Goal: Task Accomplishment & Management: Use online tool/utility

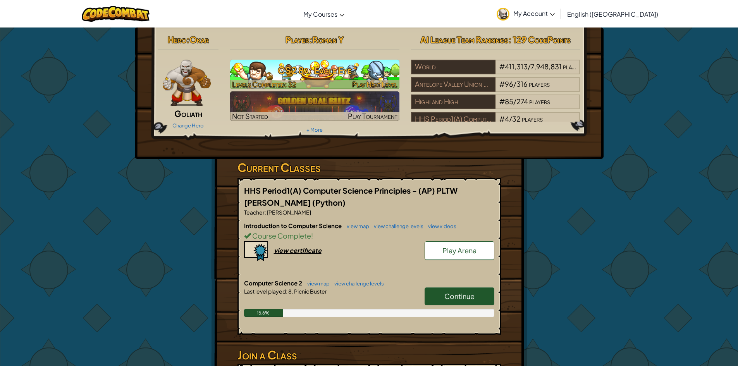
click at [314, 83] on div at bounding box center [314, 84] width 169 height 9
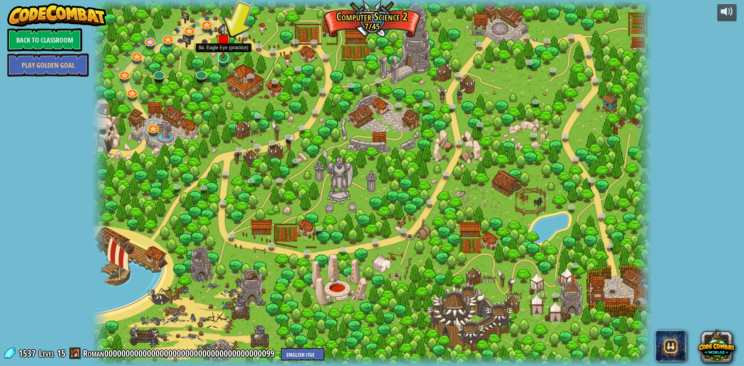
click at [222, 54] on img at bounding box center [223, 41] width 15 height 34
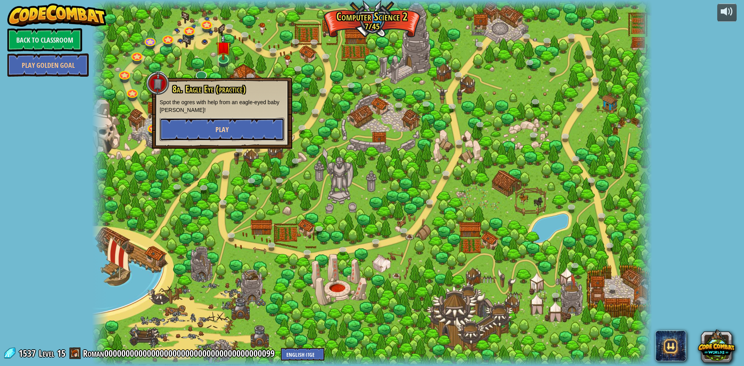
click at [244, 120] on button "Play" at bounding box center [222, 129] width 125 height 23
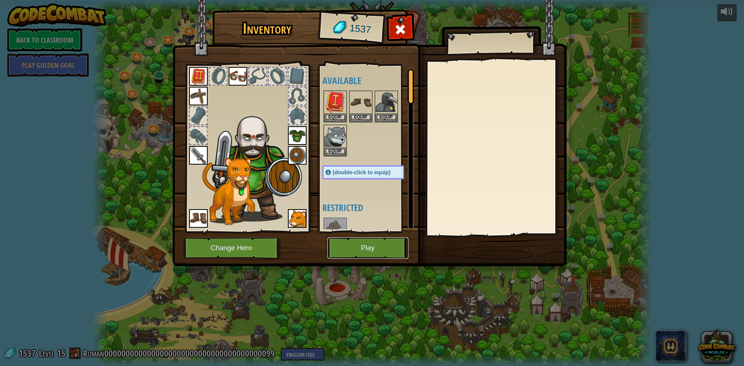
click at [345, 244] on button "Play" at bounding box center [367, 248] width 81 height 21
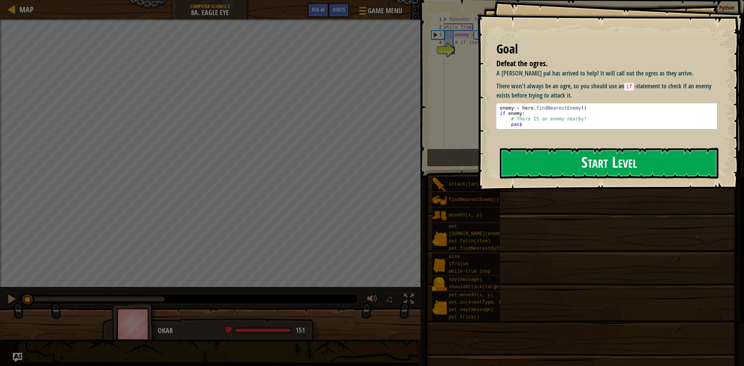
click at [568, 165] on button "Start Level" at bounding box center [609, 163] width 219 height 31
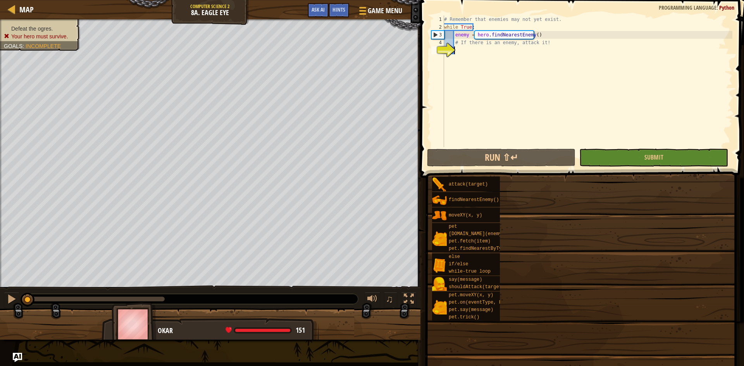
click at [466, 52] on div "# Remember that enemies may not yet exist. while True : enemy = hero . findNear…" at bounding box center [588, 88] width 290 height 147
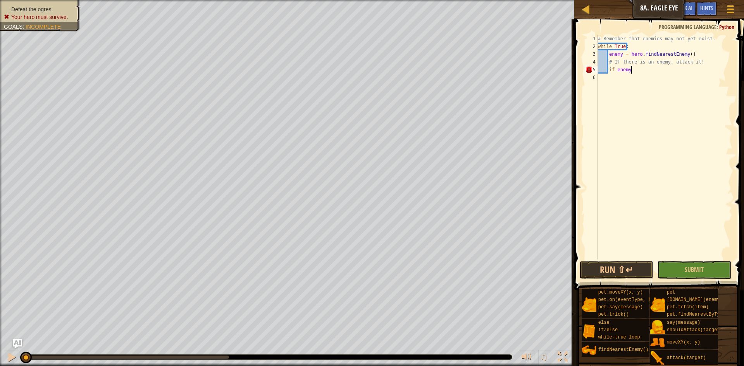
scroll to position [3, 3]
type textarea "if enemy == true"
type textarea "i"
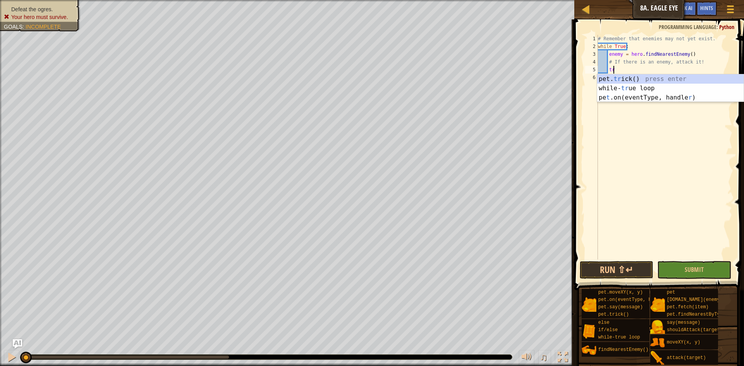
scroll to position [3, 1]
type textarea "true"
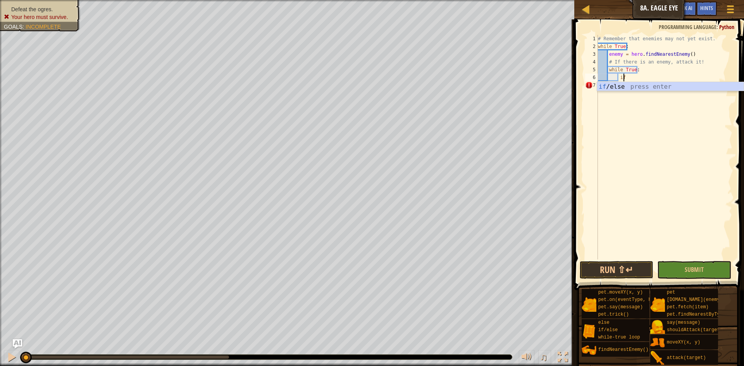
scroll to position [3, 2]
type textarea "if enemy:"
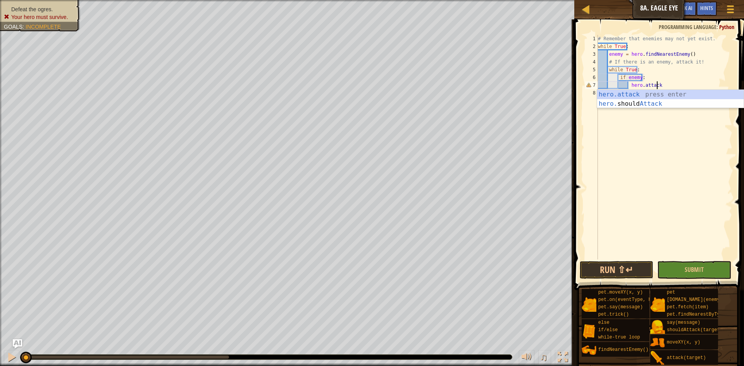
scroll to position [3, 5]
type textarea "hero.attack(enemy)"
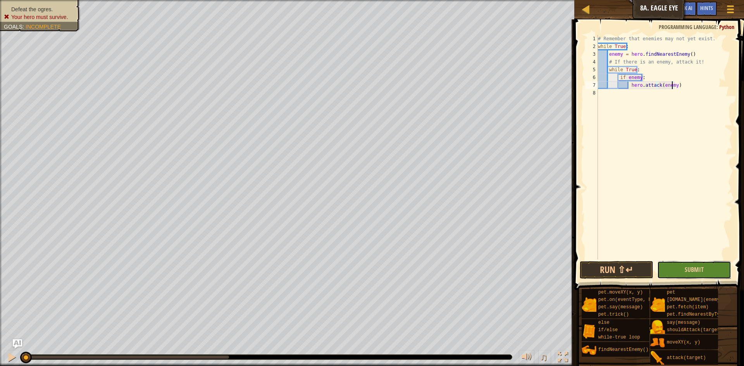
click at [661, 274] on button "Submit" at bounding box center [694, 270] width 74 height 18
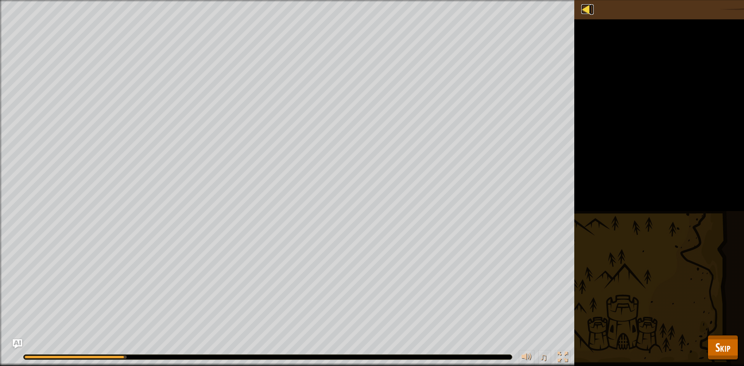
click at [585, 9] on div at bounding box center [586, 9] width 10 height 10
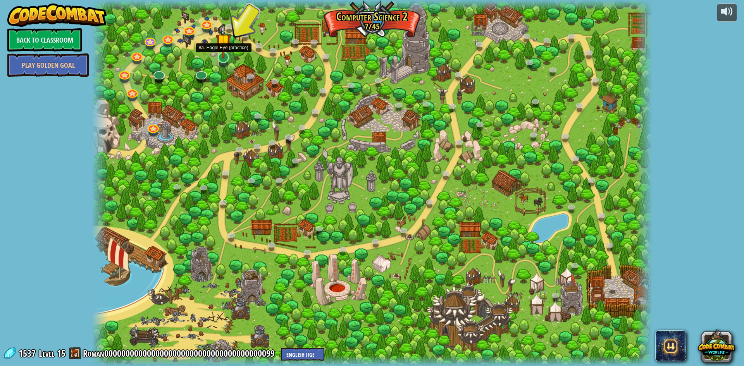
click at [227, 54] on img at bounding box center [223, 41] width 15 height 34
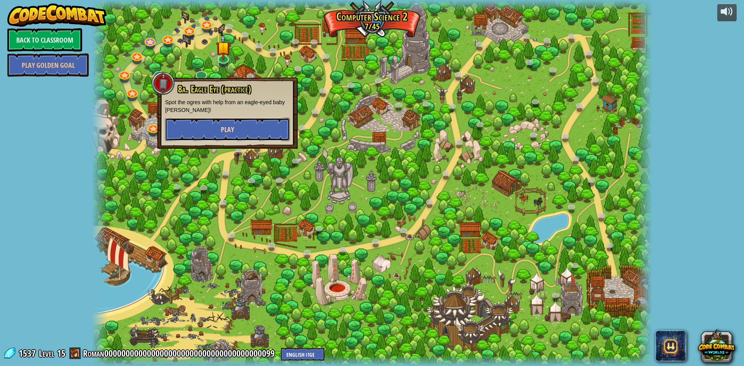
click at [245, 124] on button "Play" at bounding box center [227, 129] width 125 height 23
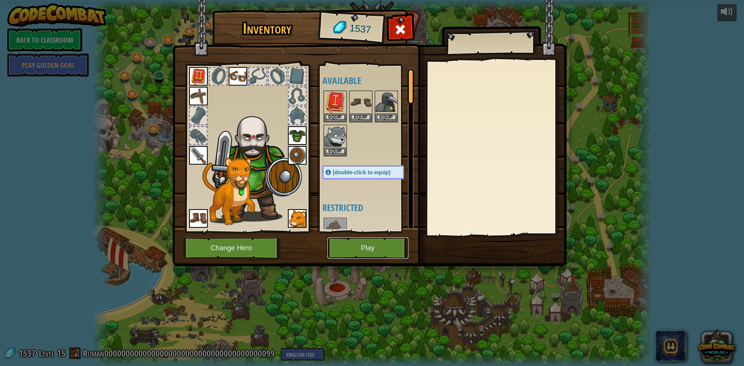
click at [355, 245] on button "Play" at bounding box center [367, 248] width 81 height 21
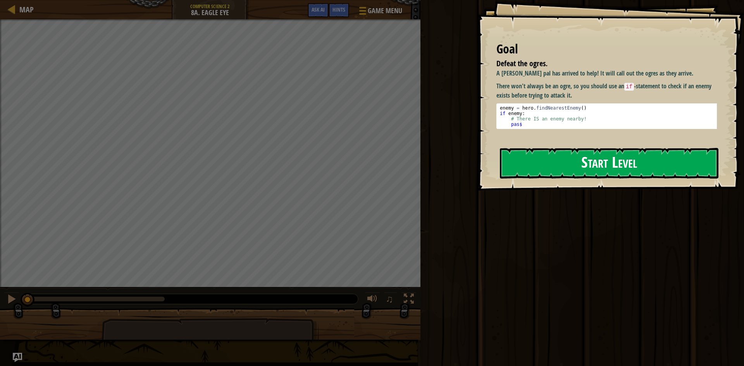
click at [598, 160] on button "Start Level" at bounding box center [609, 163] width 219 height 31
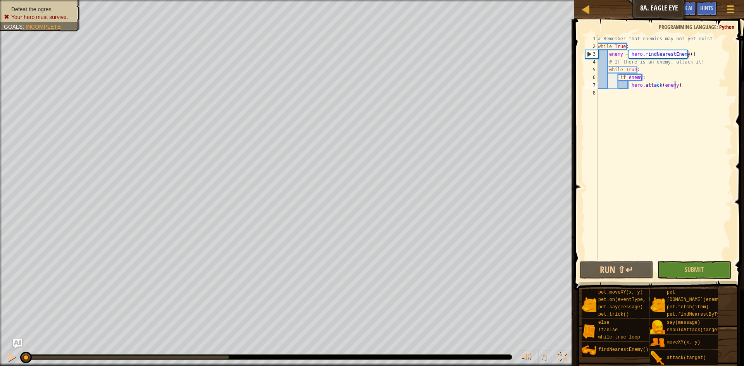
click at [698, 85] on div "# Remember that enemies may not yet exist. while True : enemy = hero . findNear…" at bounding box center [664, 155] width 136 height 240
click at [637, 79] on div "# Remember that enemies may not yet exist. while True : enemy = hero . findNear…" at bounding box center [664, 155] width 136 height 240
click at [689, 261] on button "Submit" at bounding box center [694, 270] width 74 height 18
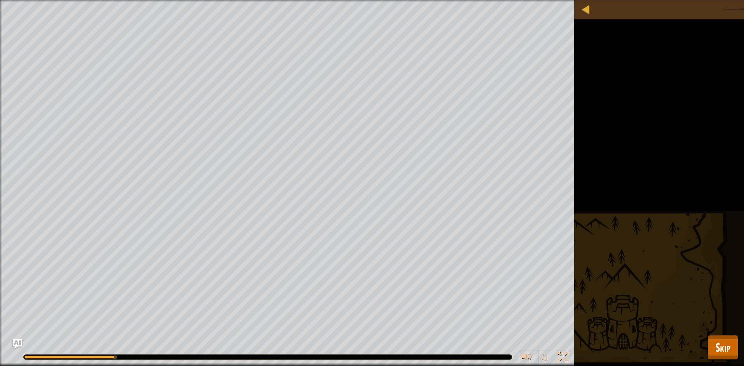
drag, startPoint x: 102, startPoint y: 356, endPoint x: 277, endPoint y: 358, distance: 174.8
click at [277, 358] on div at bounding box center [268, 357] width 488 height 5
click at [279, 359] on div at bounding box center [268, 357] width 488 height 5
click at [284, 358] on div at bounding box center [268, 357] width 488 height 5
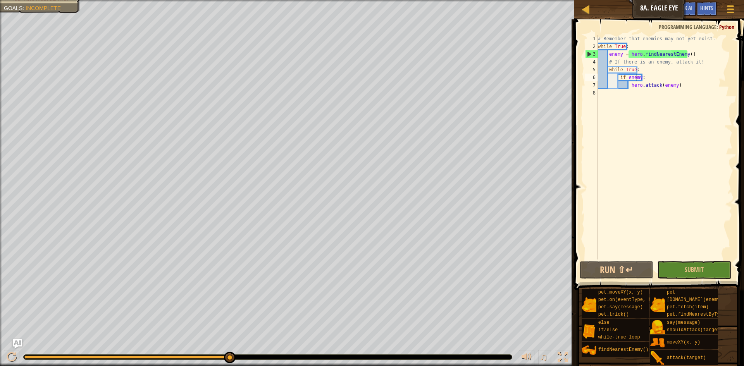
type textarea "while True:"
click at [690, 71] on div "# Remember that enemies may not yet exist. while True : enemy = hero . findNear…" at bounding box center [664, 155] width 136 height 240
click at [692, 92] on div "# Remember that enemies may not yet exist. while True : enemy = hero . findNear…" at bounding box center [664, 155] width 136 height 240
click at [686, 85] on div "# Remember that enemies may not yet exist. while True : enemy = hero . findNear…" at bounding box center [664, 155] width 136 height 240
click at [643, 70] on div "# Remember that enemies may not yet exist. while True : enemy = hero . findNear…" at bounding box center [664, 155] width 136 height 240
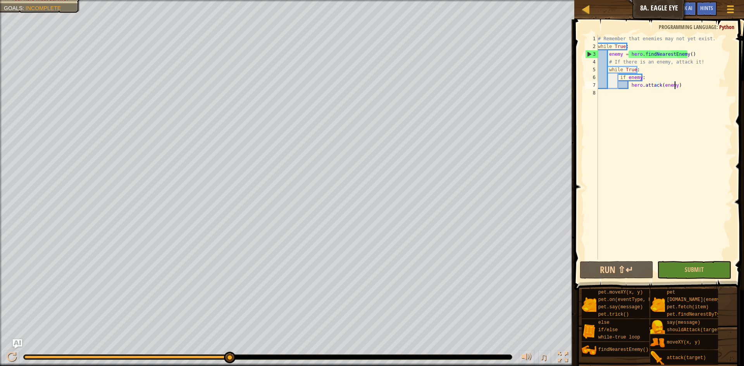
type textarea "while True:"
click at [679, 90] on div "# Remember that enemies may not yet exist. while True : enemy = hero . findNear…" at bounding box center [664, 155] width 136 height 240
click at [650, 67] on div "# Remember that enemies may not yet exist. while True : enemy = hero . findNear…" at bounding box center [664, 155] width 136 height 240
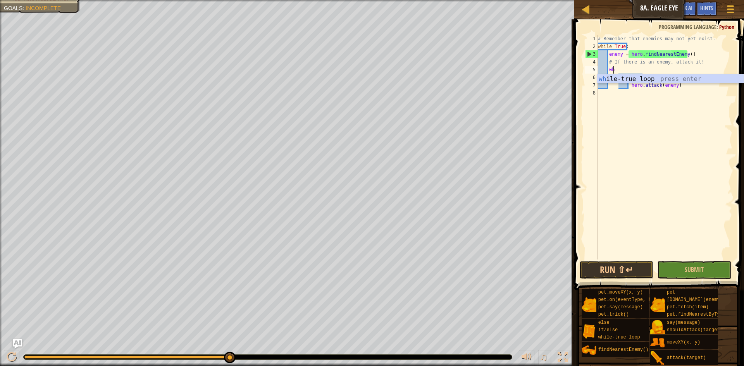
type textarea "w"
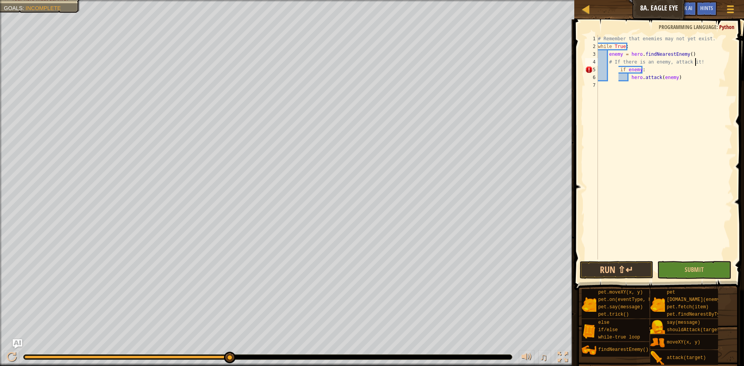
click at [616, 72] on div "# Remember that enemies may not yet exist. while True : enemy = hero . findNear…" at bounding box center [664, 155] width 136 height 240
click at [627, 76] on div "# Remember that enemies may not yet exist. while True : enemy = hero . findNear…" at bounding box center [664, 155] width 136 height 240
click at [695, 274] on button "Submit" at bounding box center [694, 270] width 74 height 18
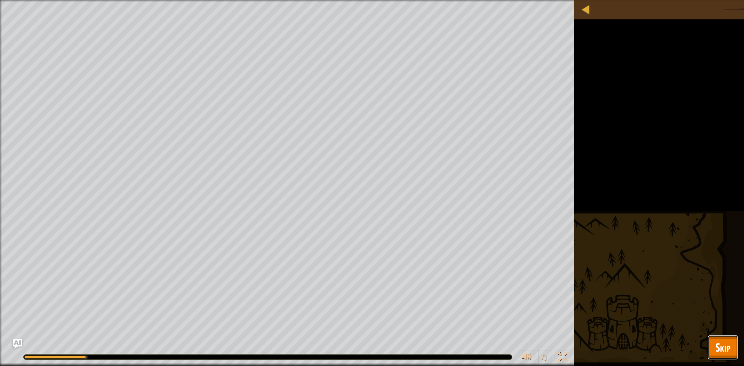
click at [721, 348] on span "Skip" at bounding box center [722, 347] width 15 height 16
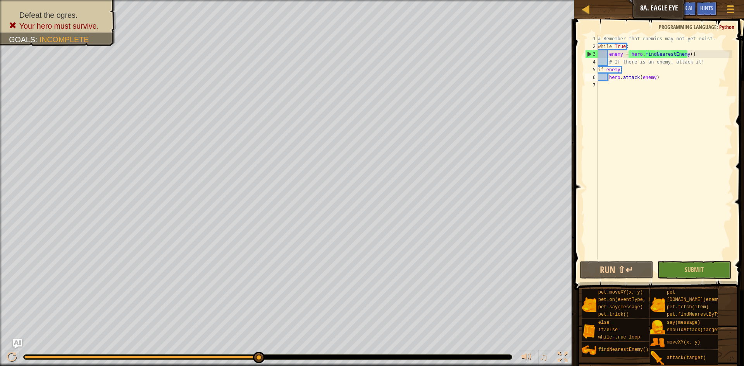
type textarea "if enemy:"
click at [620, 70] on div "# Remember that enemies may not yet exist. while True : enemy = hero . findNear…" at bounding box center [664, 155] width 136 height 240
click at [621, 69] on div "# Remember that enemies may not yet exist. while True : enemy = hero . findNear…" at bounding box center [664, 155] width 136 height 240
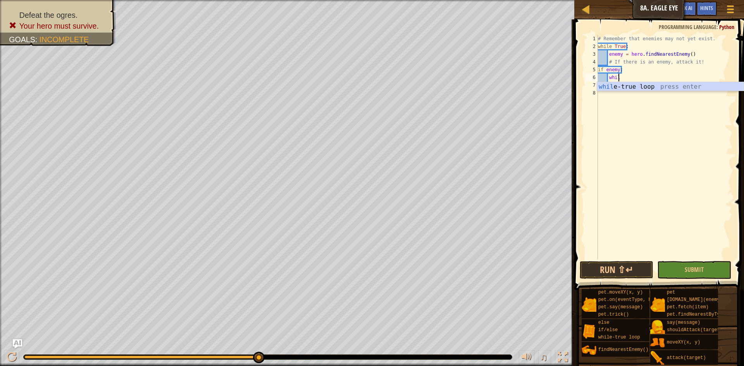
type textarea "while"
click at [609, 96] on div "# Remember that enemies may not yet exist. while True : enemy = hero . findNear…" at bounding box center [664, 155] width 136 height 240
type textarea "hero.attack(enemy)"
click at [684, 265] on button "Submit" at bounding box center [694, 270] width 74 height 18
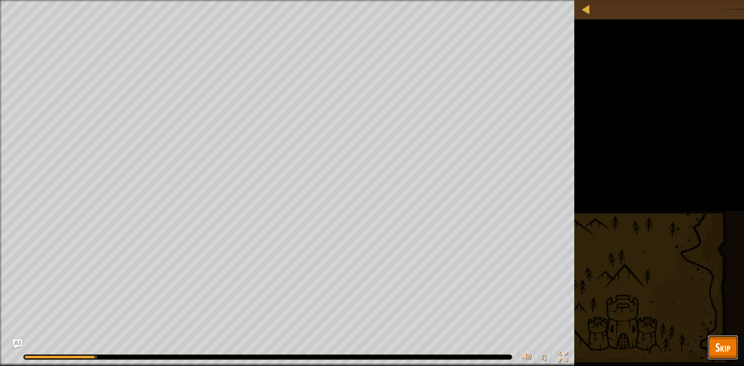
click at [709, 347] on button "Skip" at bounding box center [723, 347] width 31 height 25
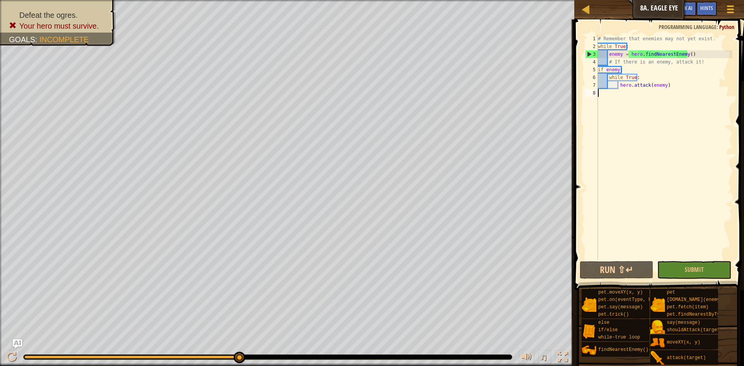
scroll to position [3, 0]
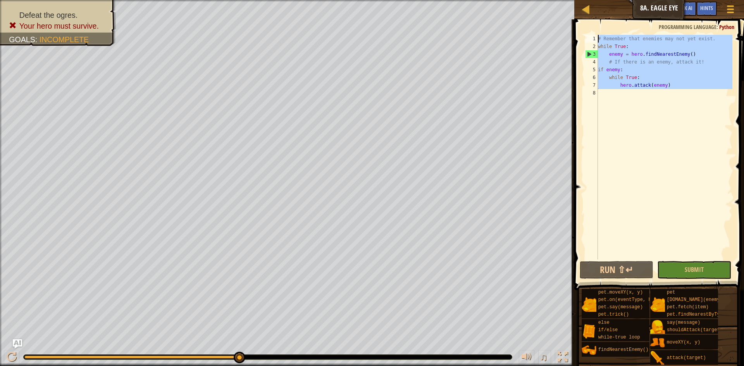
drag, startPoint x: 682, startPoint y: 96, endPoint x: 593, endPoint y: 28, distance: 112.8
click at [593, 28] on div "1 2 3 4 5 6 7 8 # Remember that enemies may not yet exist. while True : enemy =…" at bounding box center [658, 170] width 172 height 294
type textarea "# Remember that enemies may not yet exist. while True:"
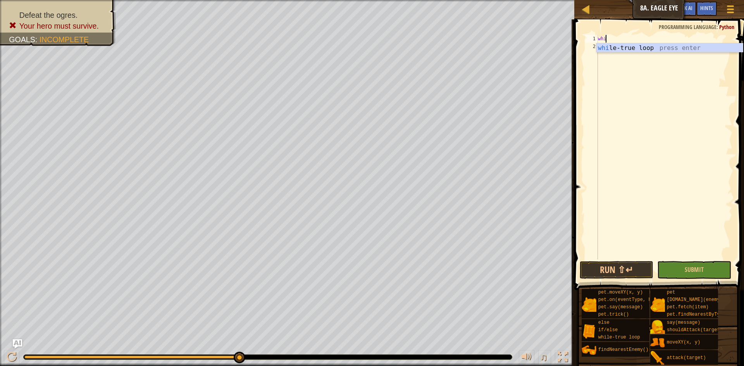
type textarea "whiel"
click at [731, 6] on span at bounding box center [730, 6] width 7 height 2
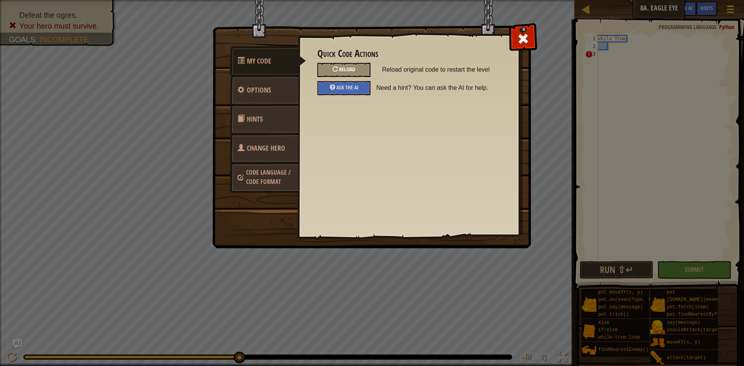
click at [351, 73] on div "Reload" at bounding box center [343, 70] width 53 height 14
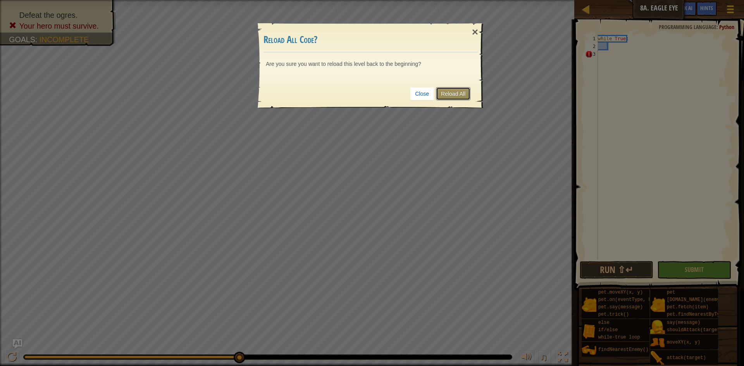
click at [440, 96] on link "Reload All" at bounding box center [453, 93] width 34 height 13
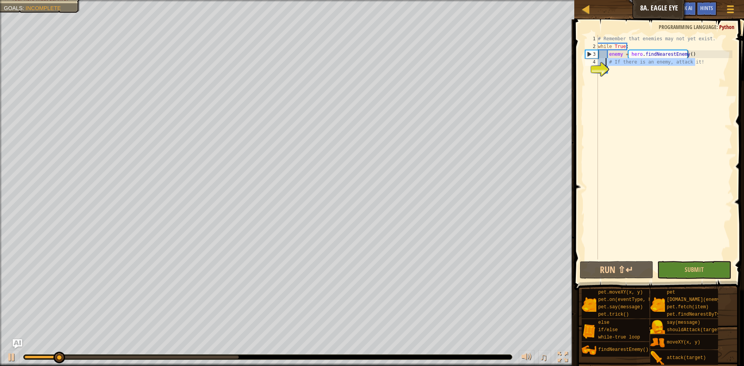
drag, startPoint x: 705, startPoint y: 62, endPoint x: 606, endPoint y: 61, distance: 98.4
click at [606, 61] on div "# Remember that enemies may not yet exist. while True : enemy = hero . findNear…" at bounding box center [664, 155] width 136 height 240
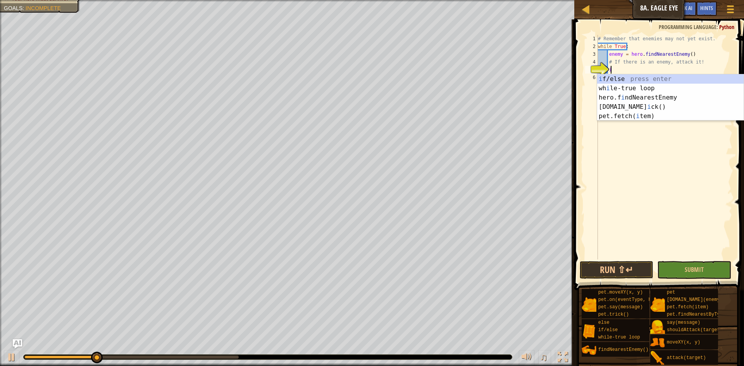
scroll to position [3, 8]
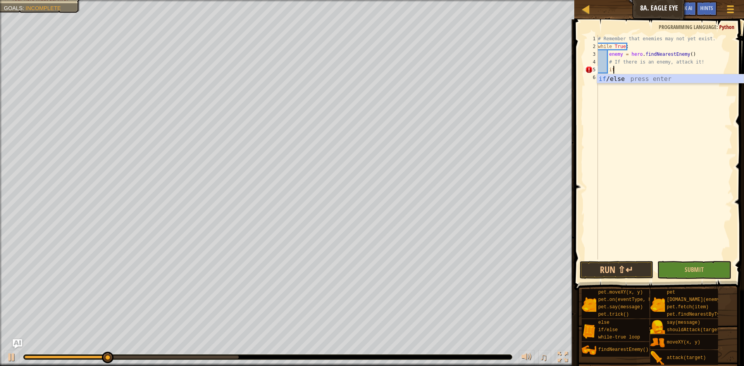
type textarea "if enemy:"
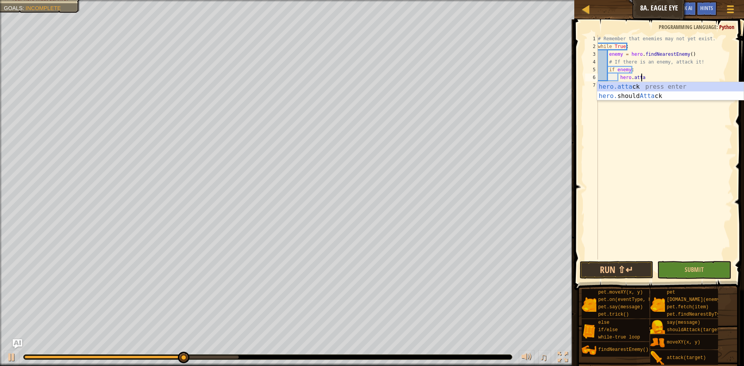
scroll to position [3, 3]
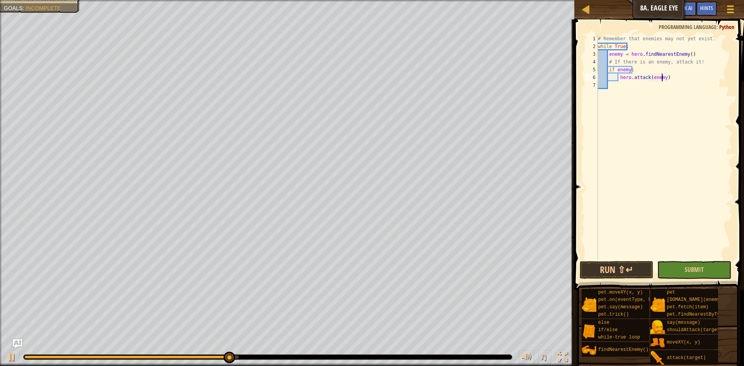
type textarea "hero.attack(enemy)"
click at [696, 275] on button "Submit" at bounding box center [694, 270] width 74 height 18
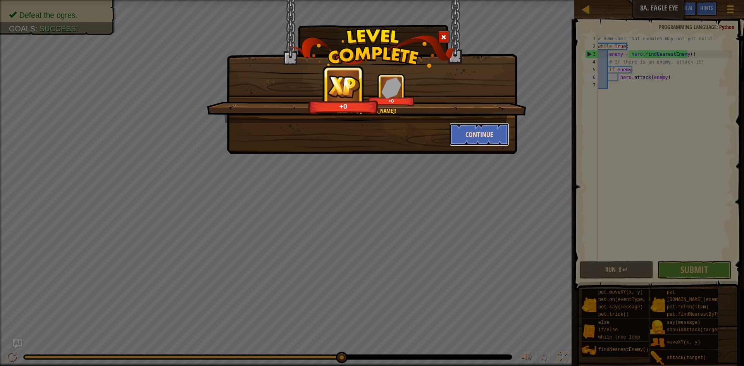
click at [456, 132] on button "Continue" at bounding box center [479, 134] width 60 height 23
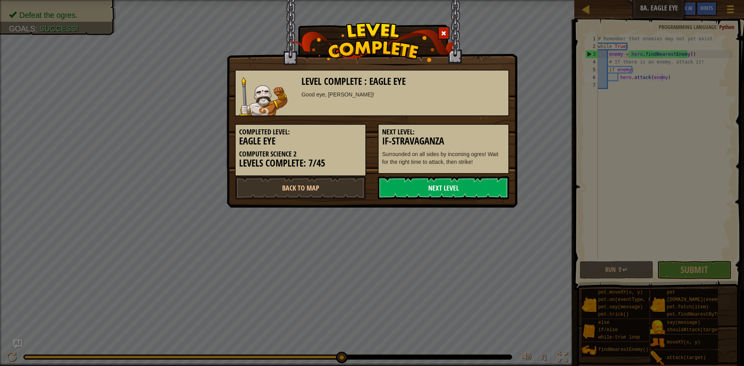
click at [471, 191] on link "Next Level" at bounding box center [443, 187] width 131 height 23
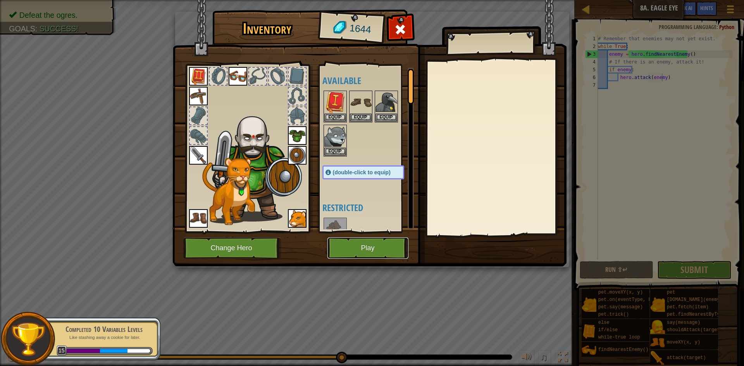
click at [381, 253] on button "Play" at bounding box center [367, 248] width 81 height 21
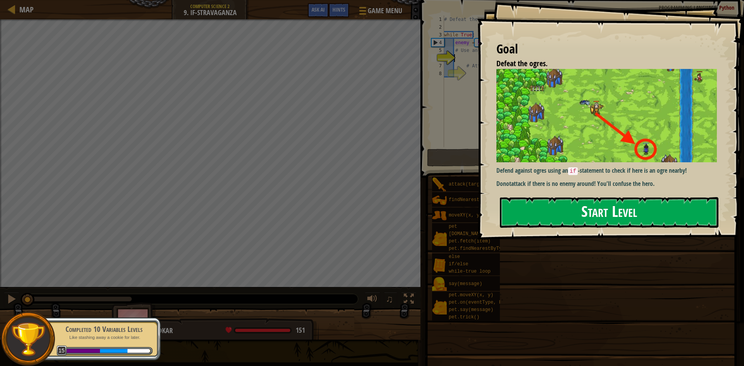
click at [549, 215] on button "Start Level" at bounding box center [609, 212] width 219 height 31
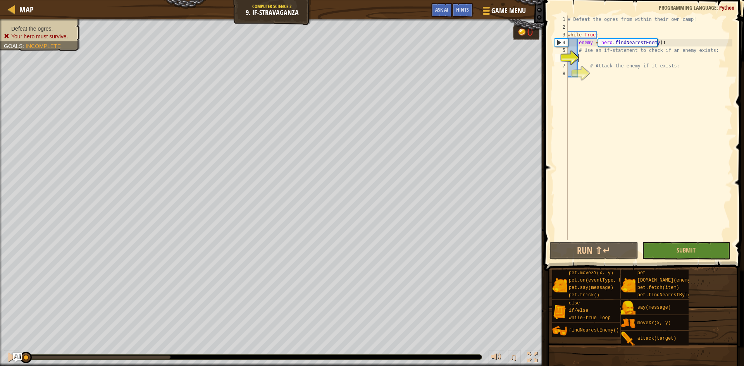
scroll to position [3, 1]
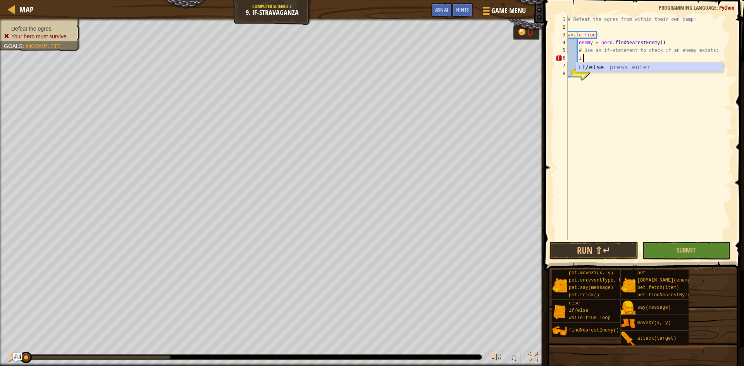
type textarea "if enemy:"
click at [601, 69] on div "# Defeat the ogres from within their own camp! while True : enemy = hero . find…" at bounding box center [649, 135] width 166 height 240
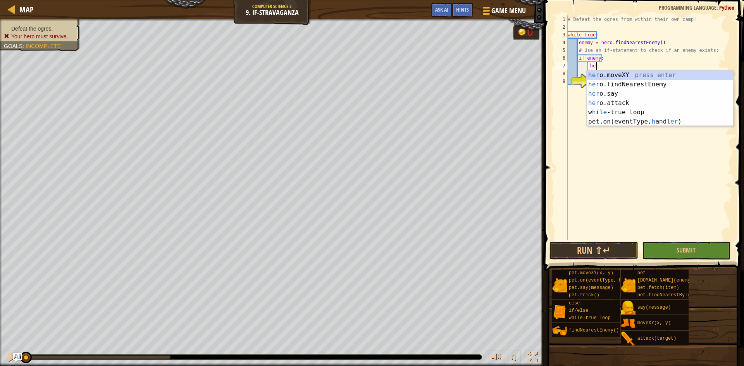
scroll to position [3, 2]
click at [612, 103] on div "hero .moveXY press enter hero .findNearestEnemy press enter hero .say press ent…" at bounding box center [660, 103] width 146 height 65
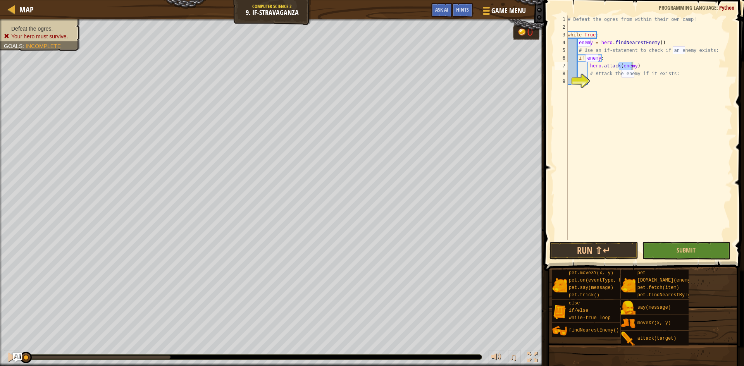
click at [651, 65] on div "# Defeat the ogres from within their own camp! while True : enemy = hero . find…" at bounding box center [649, 135] width 166 height 240
type textarea "hero.attack(enemy)"
click at [709, 247] on button "Submit" at bounding box center [686, 251] width 89 height 18
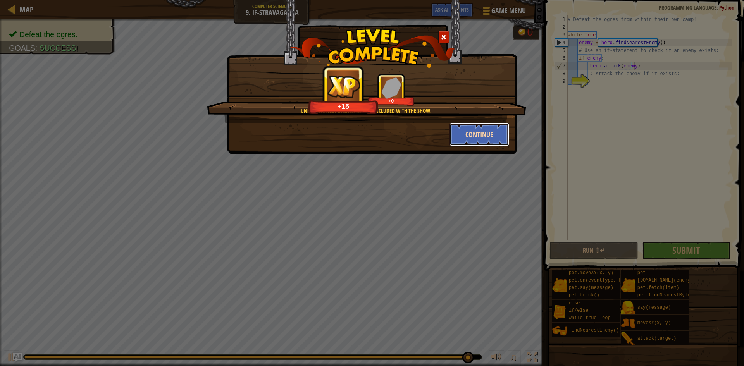
click at [462, 136] on button "Continue" at bounding box center [479, 134] width 60 height 23
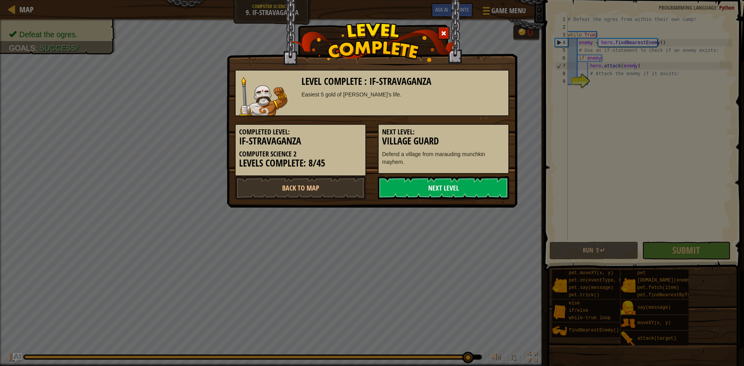
click at [447, 185] on link "Next Level" at bounding box center [443, 187] width 131 height 23
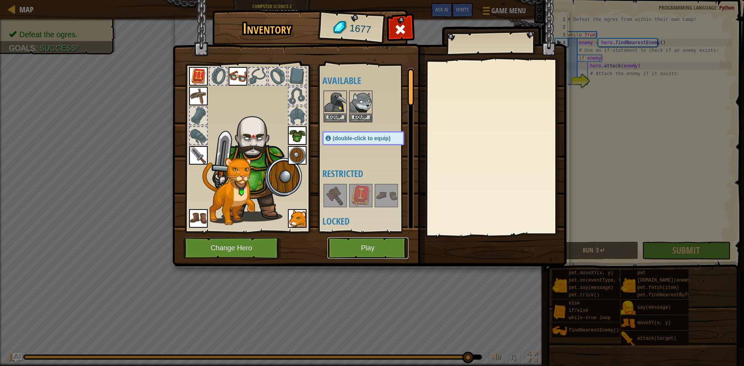
click at [353, 242] on button "Play" at bounding box center [367, 248] width 81 height 21
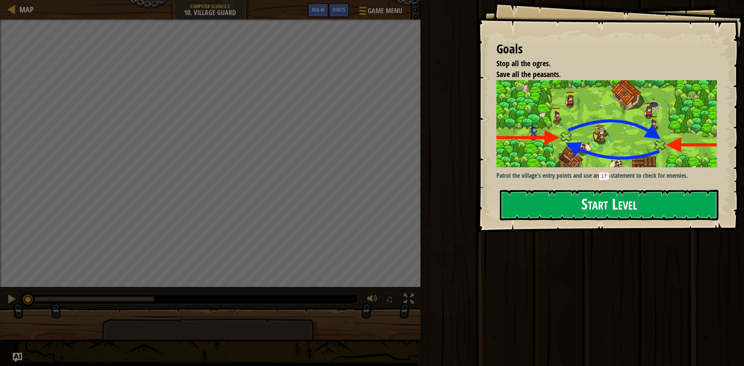
click at [627, 203] on button "Start Level" at bounding box center [609, 205] width 219 height 31
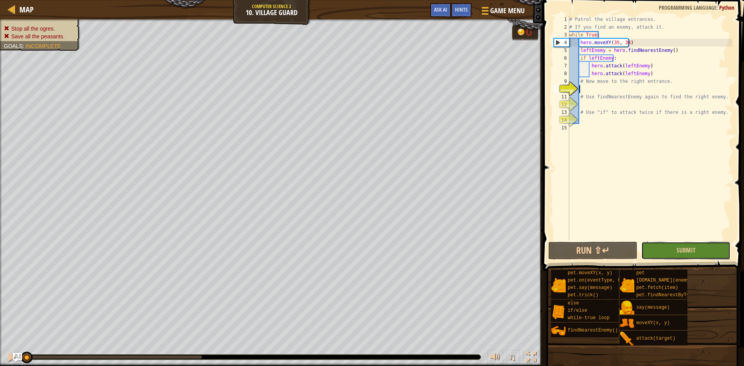
click at [696, 253] on button "Submit" at bounding box center [685, 251] width 89 height 18
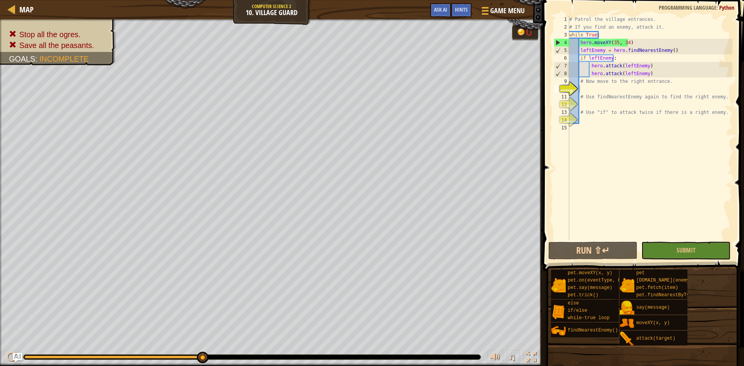
click at [586, 88] on div "# Patrol the village entrances. # If you find an enemy, attack it. while True :…" at bounding box center [650, 135] width 165 height 240
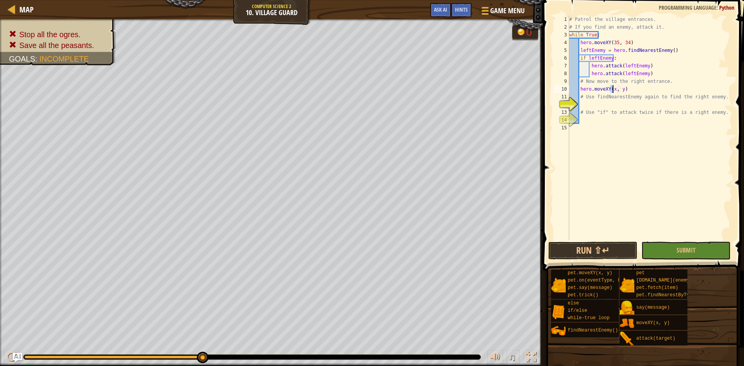
scroll to position [3, 4]
type textarea "hero.moveXY(60, 31)"
click at [594, 107] on div "# Patrol the village entrances. # If you find an enemy, attack it. while True :…" at bounding box center [650, 135] width 165 height 240
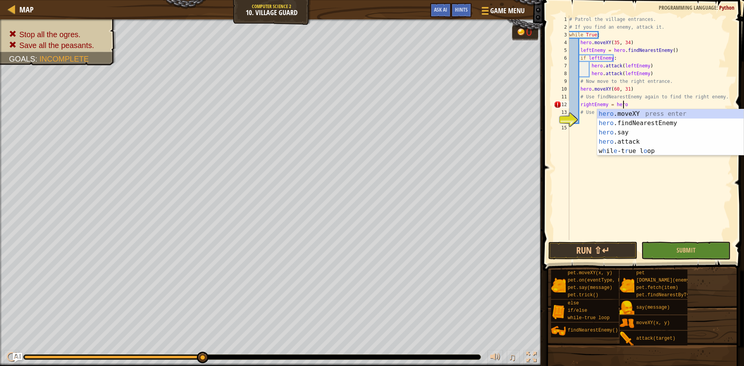
scroll to position [3, 4]
type textarea "rightEnemy = [DOMAIN_NAME]"
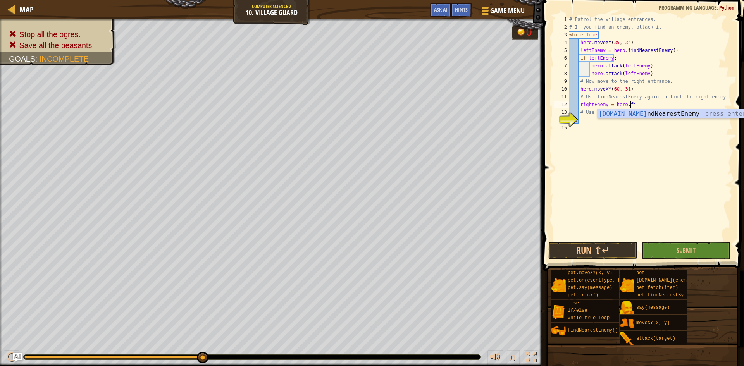
scroll to position [3, 0]
click at [587, 132] on div "# Patrol the village entrances. # If you find an enemy, attack it. while True :…" at bounding box center [650, 135] width 165 height 240
click at [587, 129] on div "# Patrol the village entrances. # If you find an enemy, attack it. while True :…" at bounding box center [650, 135] width 165 height 240
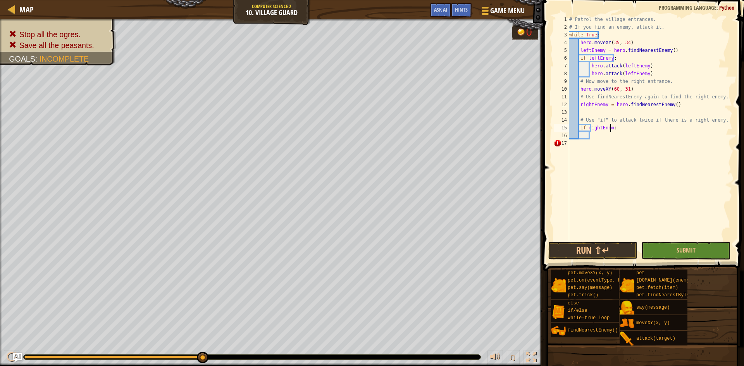
type textarea "if rightEnemy:"
type textarea "d"
type textarea "hero.attack(rightEnemy)"
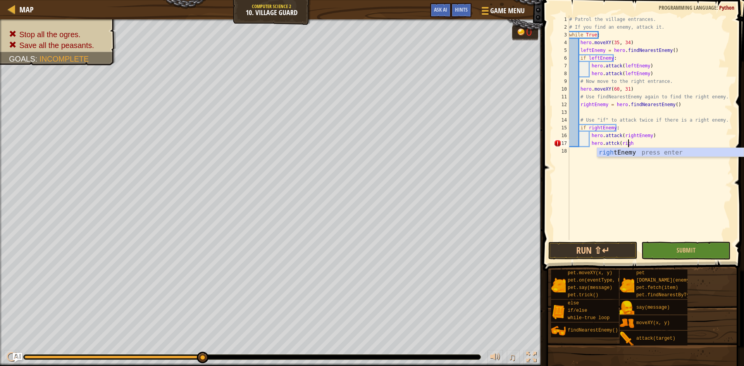
scroll to position [3, 5]
type textarea "hero.attck(rightEnemy)"
click at [655, 143] on div "# Patrol the village entrances. # If you find an enemy, attack it. while True :…" at bounding box center [650, 135] width 165 height 240
click at [654, 169] on div "# Patrol the village entrances. # If you find an enemy, attack it. while True :…" at bounding box center [650, 135] width 165 height 240
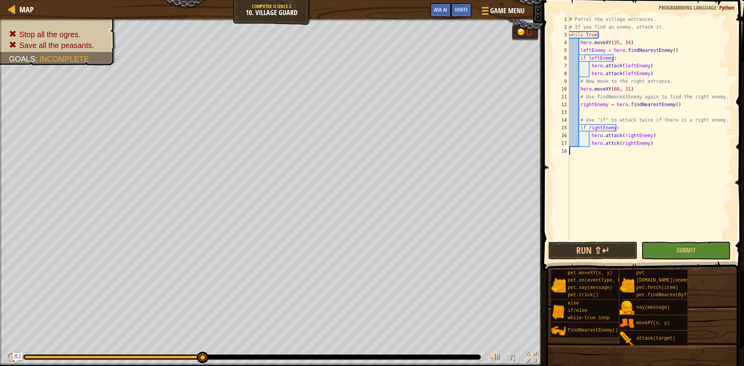
scroll to position [3, 0]
click at [612, 145] on div "# Patrol the village entrances. # If you find an enemy, attack it. while True :…" at bounding box center [650, 135] width 165 height 240
click at [610, 143] on div "# Patrol the village entrances. # If you find an enemy, attack it. while True :…" at bounding box center [650, 135] width 165 height 240
type textarea "hero.attack(rightEnemy)"
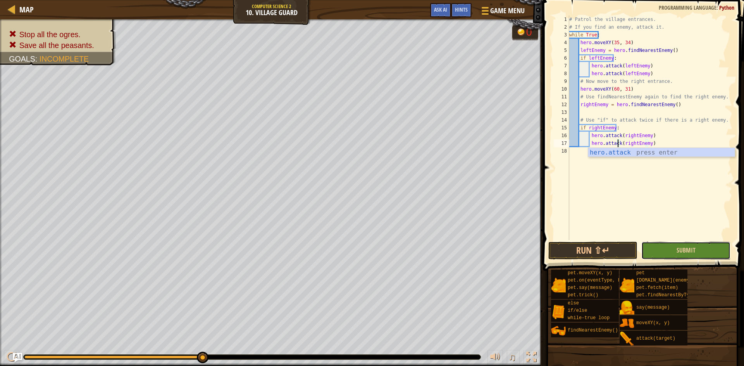
click at [696, 249] on button "Submit" at bounding box center [685, 251] width 89 height 18
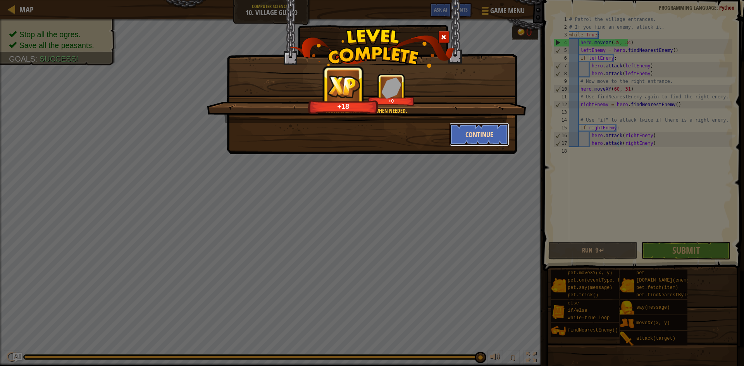
click at [459, 139] on button "Continue" at bounding box center [479, 134] width 60 height 23
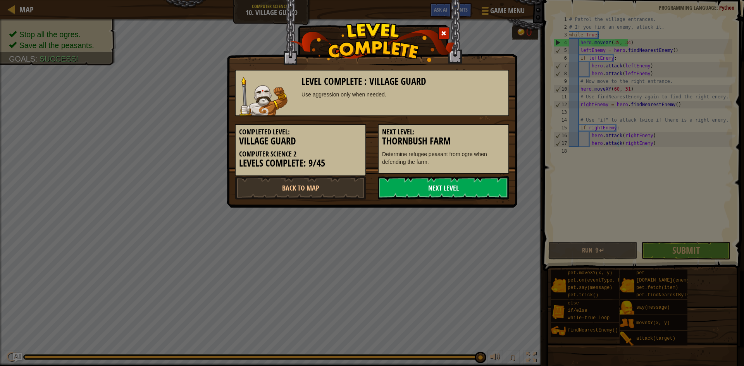
click at [456, 183] on link "Next Level" at bounding box center [443, 187] width 131 height 23
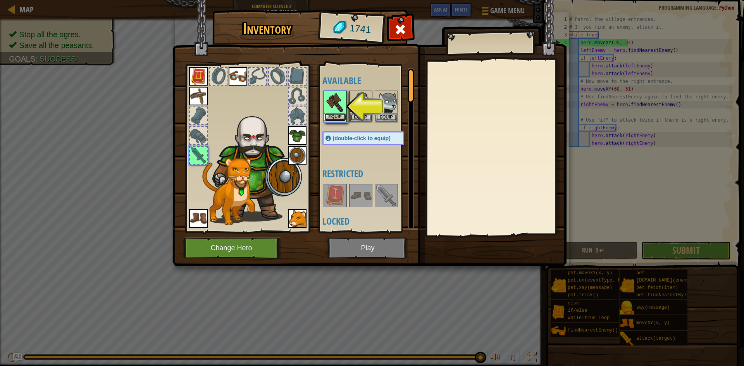
click at [343, 119] on button "Equip" at bounding box center [335, 117] width 22 height 8
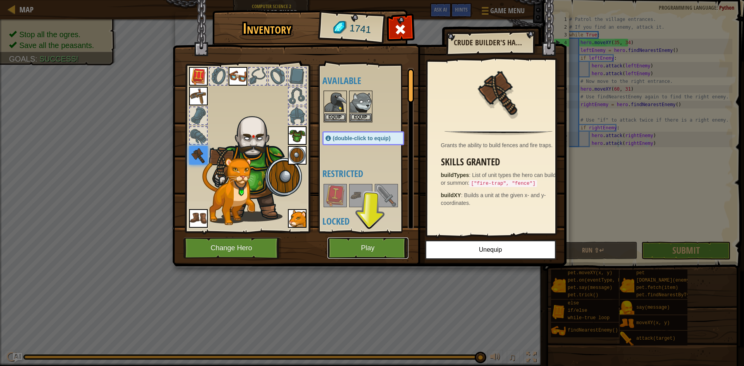
click at [379, 244] on button "Play" at bounding box center [367, 248] width 81 height 21
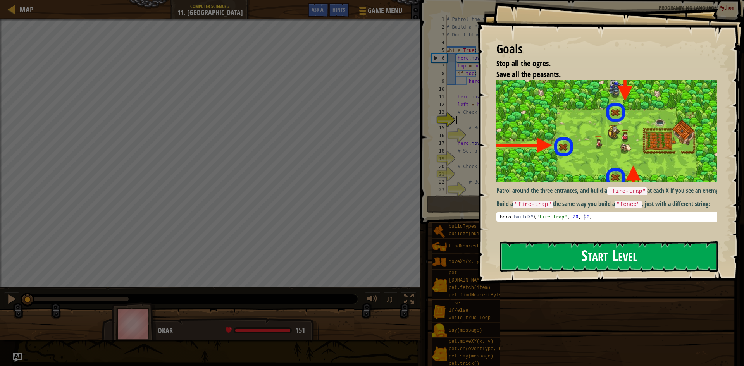
click at [590, 259] on button "Start Level" at bounding box center [609, 256] width 219 height 31
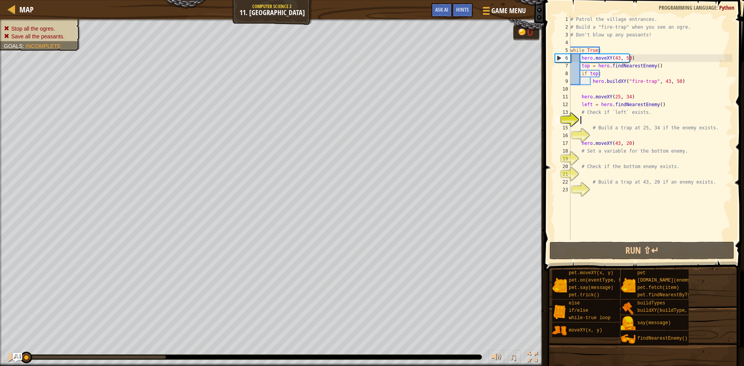
click at [590, 207] on div "# Patrol the village entrances. # Build a "fire-trap" when you see an ogre. # D…" at bounding box center [651, 135] width 164 height 240
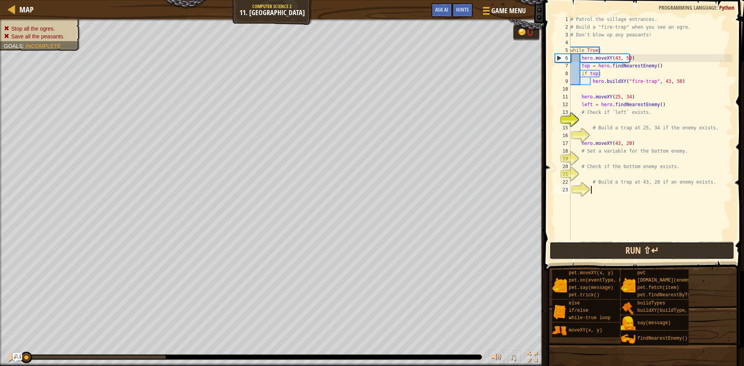
click at [608, 248] on button "Run ⇧↵" at bounding box center [641, 251] width 185 height 18
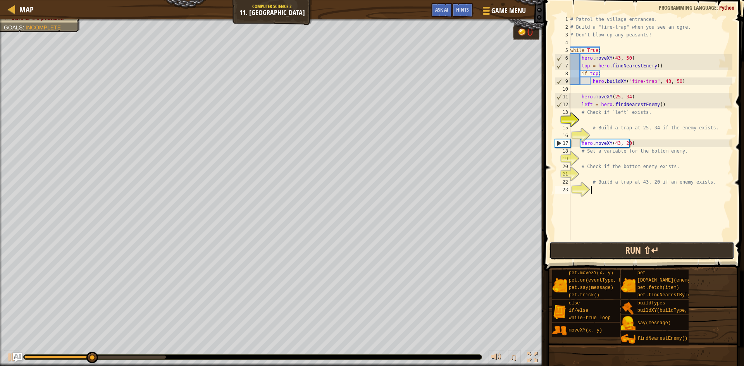
click at [584, 250] on button "Run ⇧↵" at bounding box center [641, 251] width 185 height 18
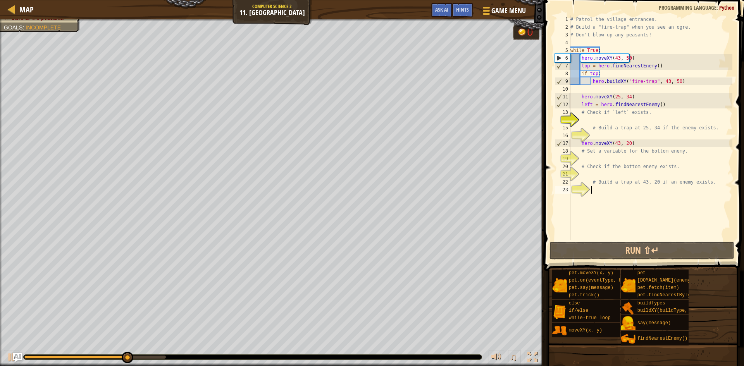
click at [595, 121] on div "# Patrol the village entrances. # Build a "fire-trap" when you see an ogre. # D…" at bounding box center [651, 135] width 164 height 240
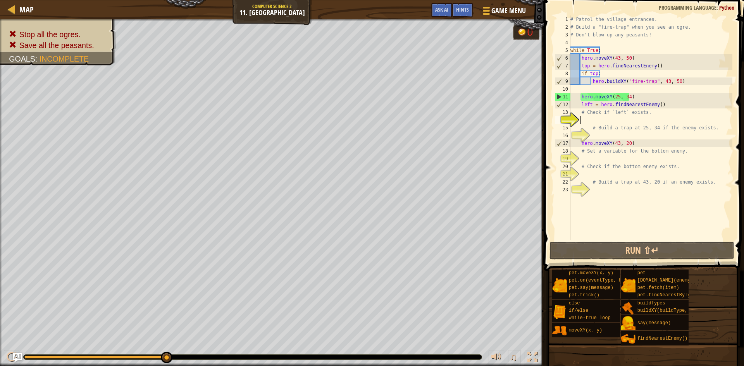
click at [603, 118] on div "# Patrol the village entrances. # Build a "fire-trap" when you see an ogre. # D…" at bounding box center [651, 135] width 164 height 240
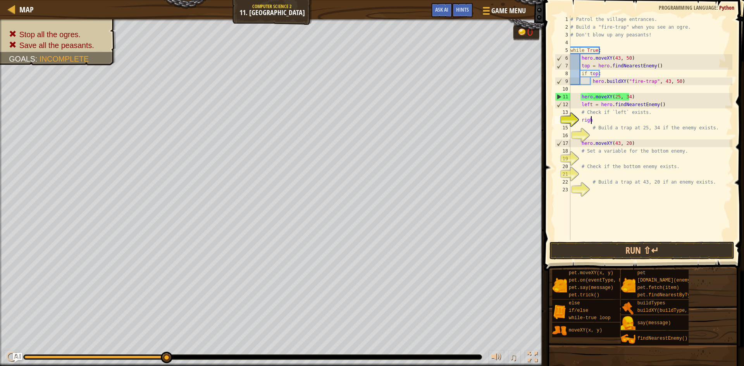
scroll to position [3, 2]
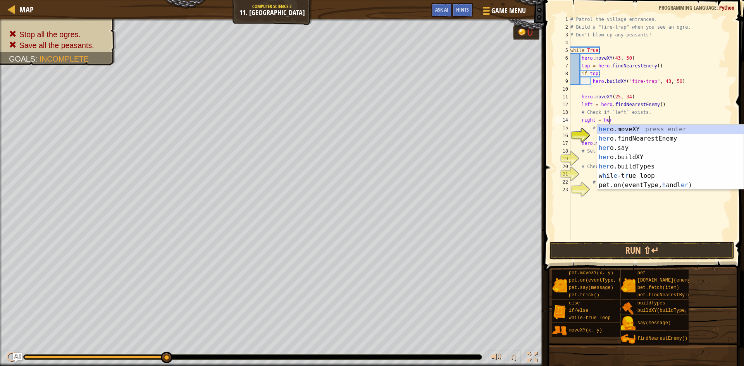
type textarea "right = hero"
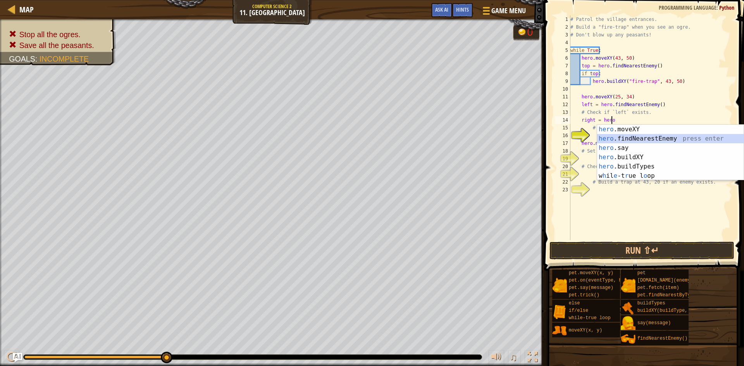
click at [625, 141] on div "hero .moveXY press enter hero .findNearestEnemy press enter hero .say press ent…" at bounding box center [670, 162] width 146 height 74
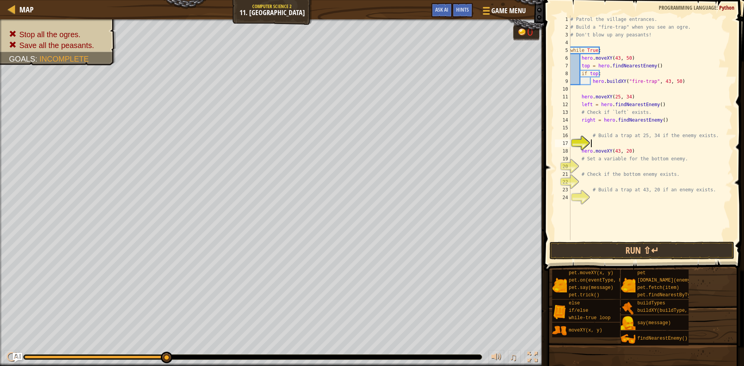
click at [606, 146] on div "# Patrol the village entrances. # Build a "fire-trap" when you see an ogre. # D…" at bounding box center [651, 135] width 164 height 240
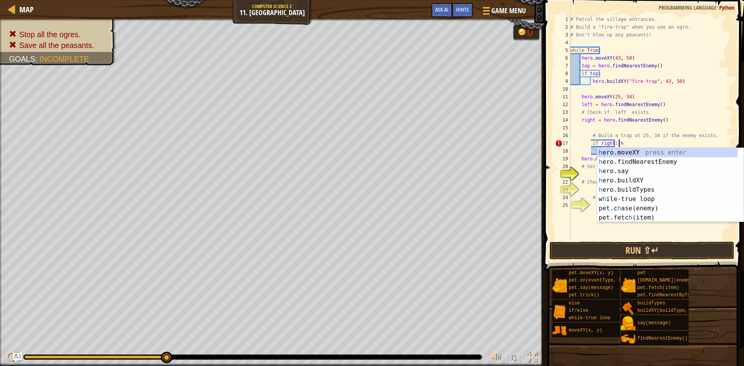
scroll to position [3, 4]
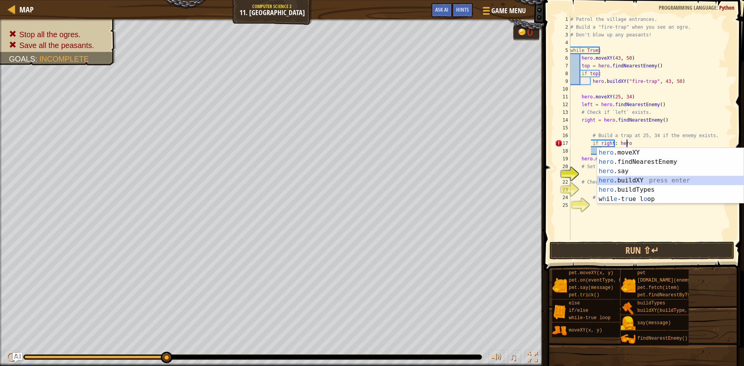
click at [658, 176] on div "hero .moveXY press enter hero .findNearestEnemy press enter hero .say press ent…" at bounding box center [670, 185] width 146 height 74
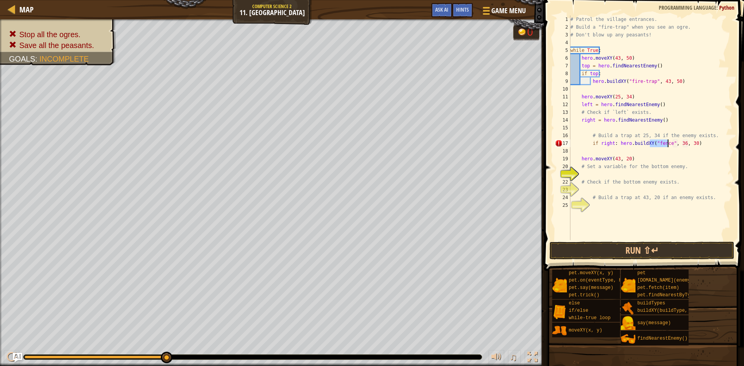
click at [678, 141] on div "# Patrol the village entrances. # Build a "fire-trap" when you see an ogre. # D…" at bounding box center [651, 135] width 164 height 240
click at [665, 141] on div "# Patrol the village entrances. # Build a "fire-trap" when you see an ogre. # D…" at bounding box center [651, 135] width 164 height 240
type textarea "if right: hero.buildXY("fire-trap", 25, 34)"
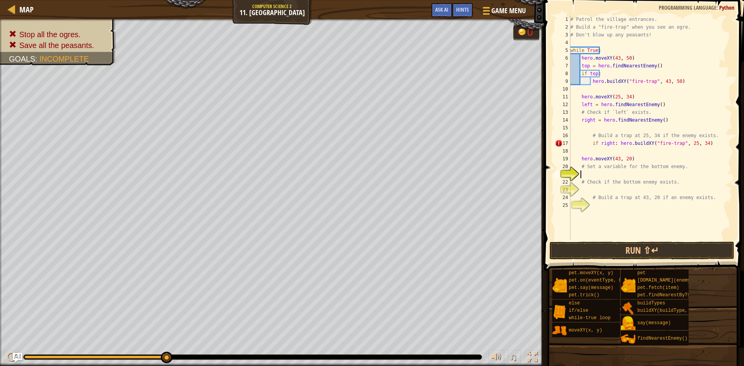
click at [598, 174] on div "# Patrol the village entrances. # Build a "fire-trap" when you see an ogre. # D…" at bounding box center [651, 135] width 164 height 240
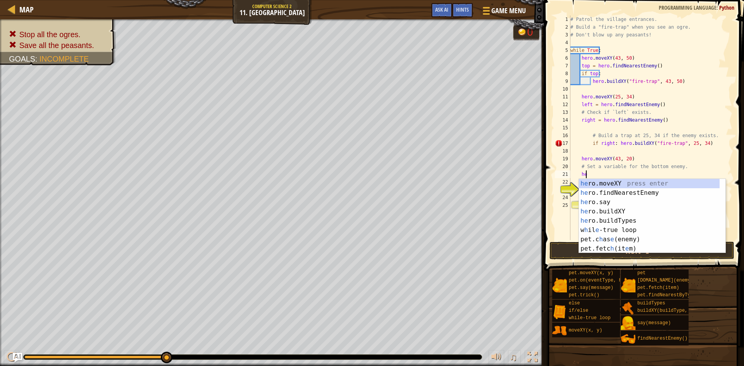
scroll to position [3, 1]
type textarea "h"
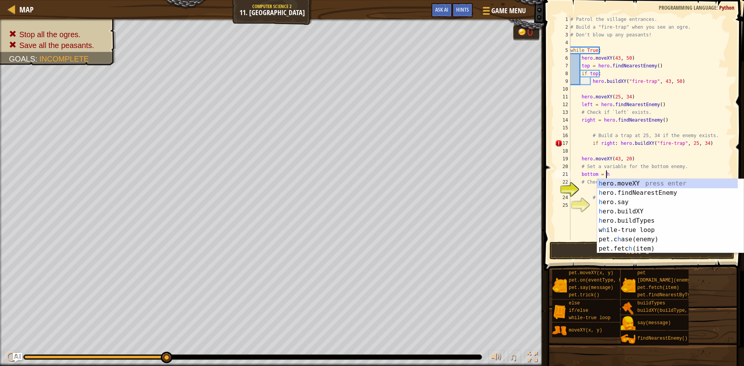
scroll to position [3, 3]
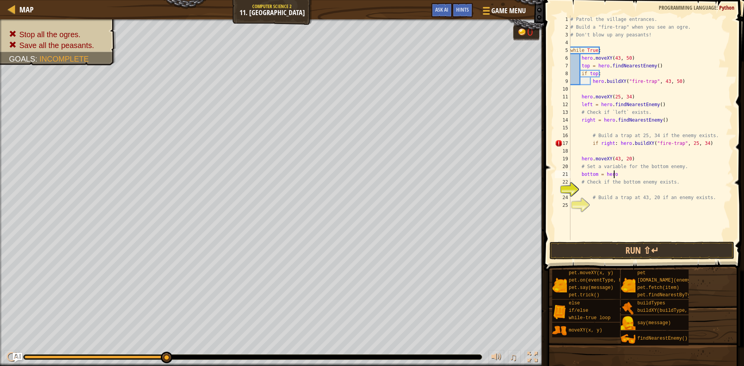
click at [616, 177] on div "# Patrol the village entrances. # Build a "fire-trap" when you see an ogre. # D…" at bounding box center [651, 135] width 164 height 240
type textarea "bottom = hero."
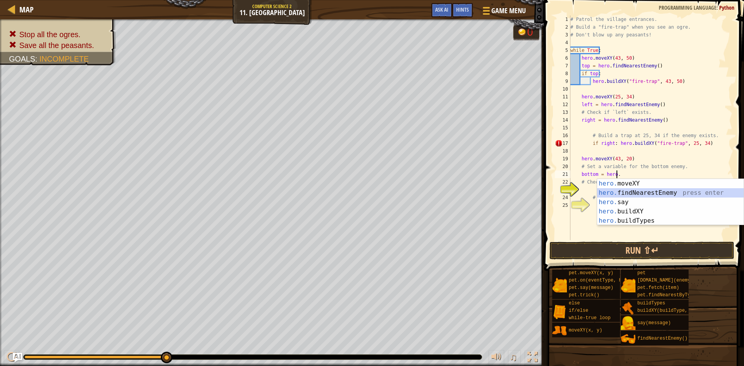
click at [635, 193] on div "hero. moveXY press enter hero. findNearestEnemy press enter hero. say press ent…" at bounding box center [670, 211] width 146 height 65
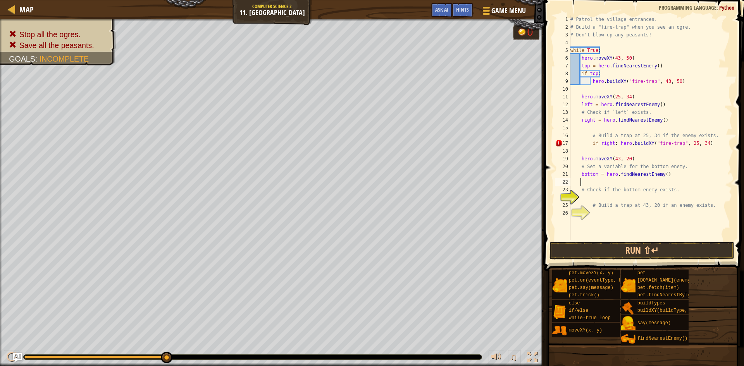
click at [591, 196] on div "# Patrol the village entrances. # Build a "fire-trap" when you see an ogre. # D…" at bounding box center [651, 135] width 164 height 240
type textarea "if bottom:"
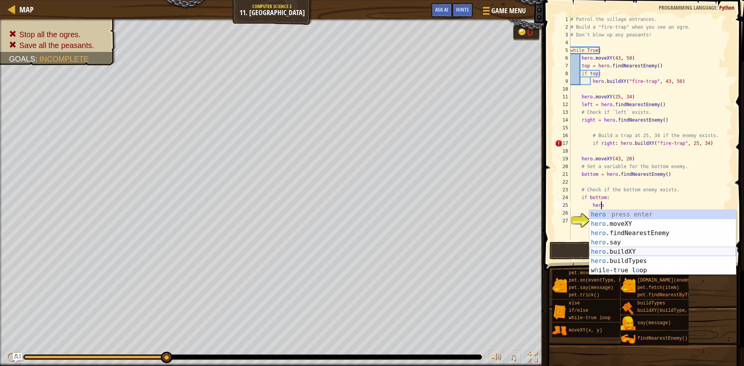
click at [632, 253] on div "hero press enter hero .moveXY press enter hero .findNearestEnemy press enter he…" at bounding box center [662, 252] width 146 height 84
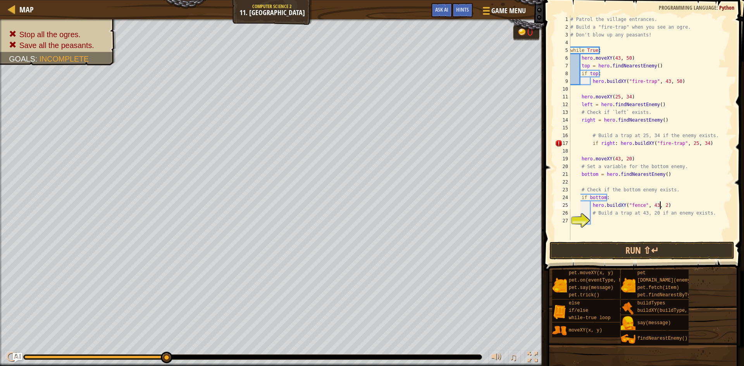
scroll to position [3, 7]
click at [590, 143] on div "# Patrol the village entrances. # Build a "fire-trap" when you see an ogre. # D…" at bounding box center [651, 135] width 164 height 240
click at [579, 158] on div "# Patrol the village entrances. # Build a "fire-trap" when you see an ogre. # D…" at bounding box center [651, 135] width 164 height 240
click at [580, 175] on div "# Patrol the village entrances. # Build a "fire-trap" when you see an ogre. # D…" at bounding box center [651, 135] width 164 height 240
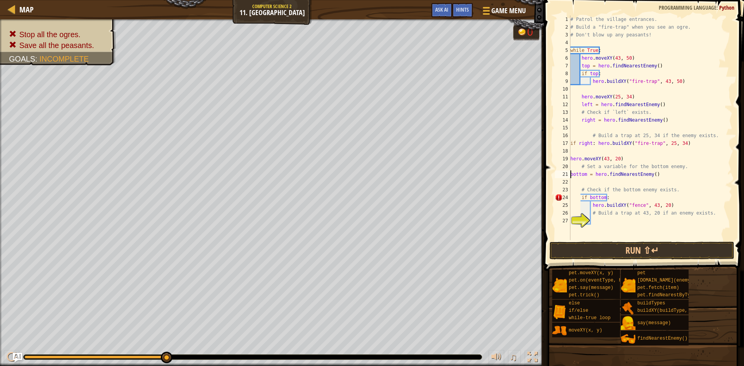
click at [580, 196] on div "# Patrol the village entrances. # Build a "fire-trap" when you see an ogre. # D…" at bounding box center [651, 135] width 164 height 240
click at [591, 206] on div "# Patrol the village entrances. # Build a "fire-trap" when you see an ogre. # D…" at bounding box center [651, 135] width 164 height 240
click at [630, 246] on button "Run ⇧↵" at bounding box center [641, 251] width 185 height 18
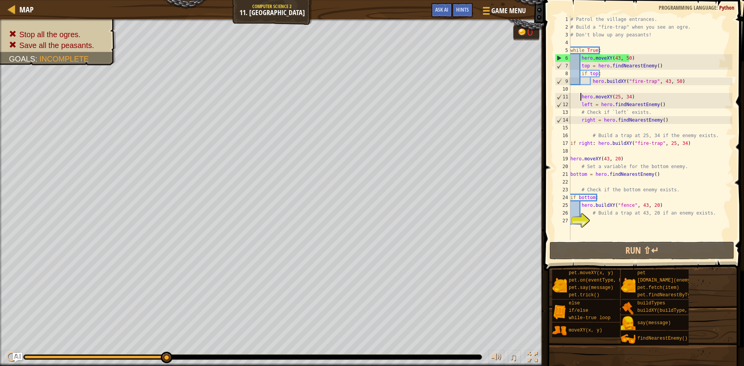
click at [581, 97] on div "# Patrol the village entrances. # Build a "fire-trap" when you see an ogre. # D…" at bounding box center [651, 135] width 164 height 240
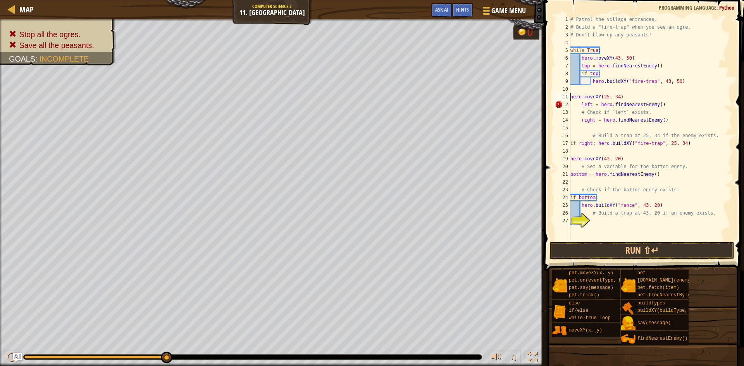
click at [580, 104] on div "# Patrol the village entrances. # Build a "fire-trap" when you see an ogre. # D…" at bounding box center [651, 135] width 164 height 240
click at [579, 120] on div "# Patrol the village entrances. # Build a "fire-trap" when you see an ogre. # D…" at bounding box center [651, 135] width 164 height 240
click at [579, 118] on div "# Patrol the village entrances. # Build a "fire-trap" when you see an ogre. # D…" at bounding box center [651, 135] width 164 height 240
click at [647, 245] on button "Run ⇧↵" at bounding box center [641, 251] width 185 height 18
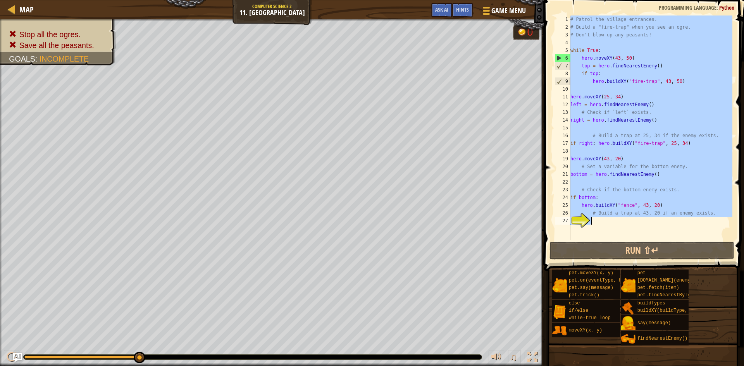
drag, startPoint x: 570, startPoint y: 20, endPoint x: 661, endPoint y: 232, distance: 230.8
click at [661, 232] on div "right = hero.findNearestEnemy() 1 2 3 4 5 6 7 8 9 10 11 12 13 14 15 16 17 18 19…" at bounding box center [642, 127] width 179 height 225
type textarea "# Build a trap at 43, 20 if an enemy exists."
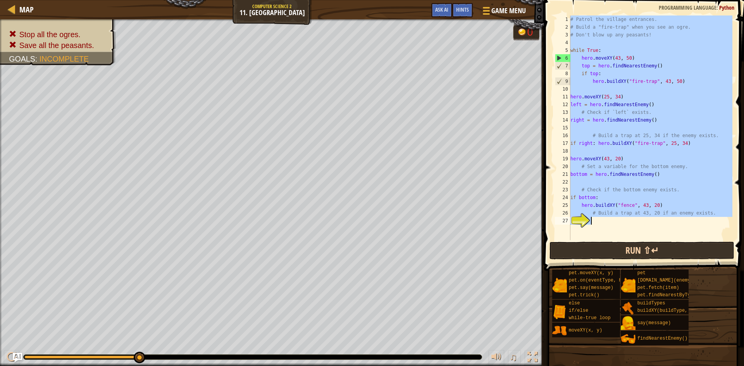
scroll to position [3, 0]
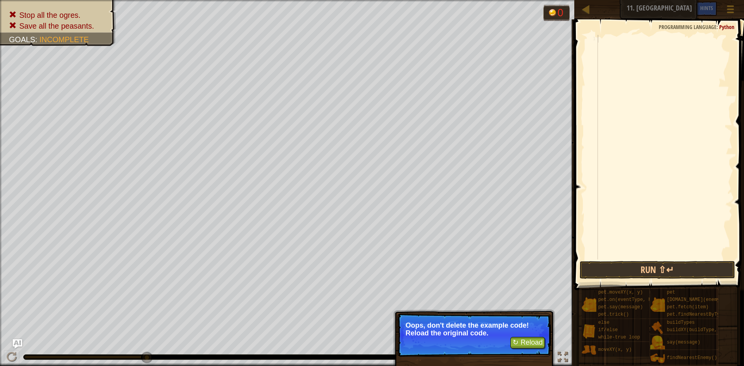
click at [685, 122] on div at bounding box center [664, 155] width 136 height 240
click at [729, 10] on div at bounding box center [730, 8] width 10 height 11
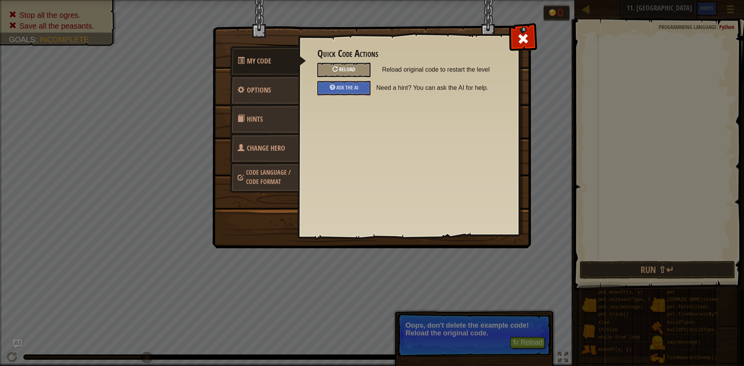
click at [340, 66] on span "Reload" at bounding box center [347, 68] width 16 height 7
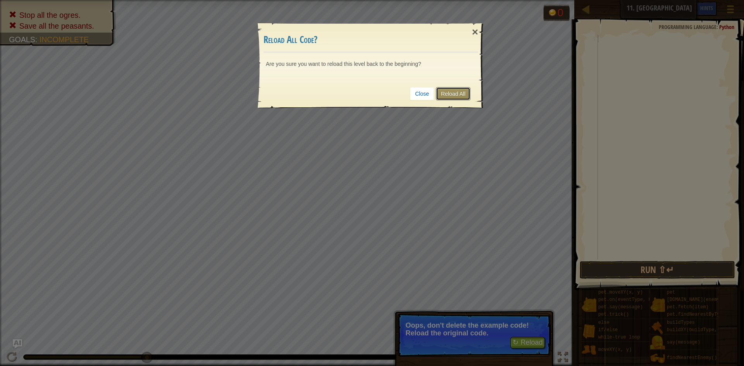
click at [467, 95] on link "Reload All" at bounding box center [453, 93] width 34 height 13
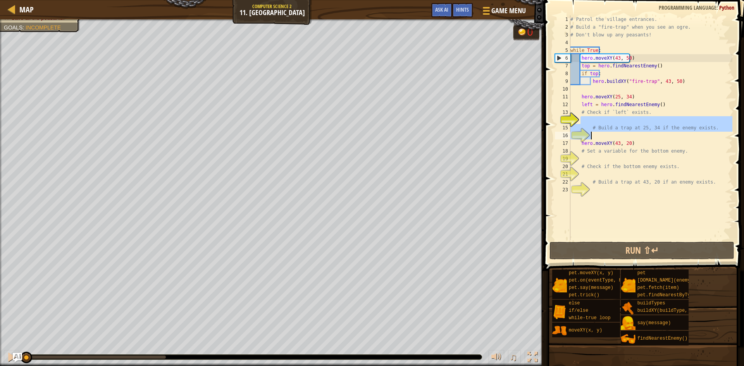
drag, startPoint x: 692, startPoint y: 130, endPoint x: 705, endPoint y: 137, distance: 14.2
click at [705, 137] on div "# Patrol the village entrances. # Build a "fire-trap" when you see an ogre. # D…" at bounding box center [651, 135] width 164 height 240
type textarea "# Build a trap at 25, 34 if the enemy exists."
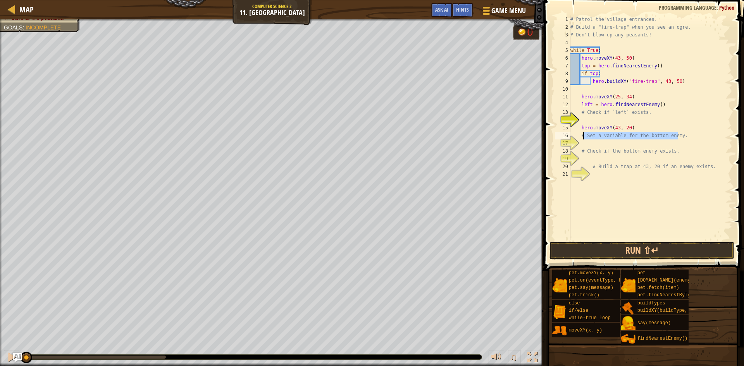
drag, startPoint x: 685, startPoint y: 138, endPoint x: 579, endPoint y: 140, distance: 106.2
click at [579, 140] on div "# Patrol the village entrances. # Build a "fire-trap" when you see an ogre. # D…" at bounding box center [651, 135] width 164 height 240
drag, startPoint x: 673, startPoint y: 143, endPoint x: 581, endPoint y: 137, distance: 92.4
click at [581, 137] on div "# Patrol the village entrances. # Build a "fire-trap" when you see an ogre. # D…" at bounding box center [651, 135] width 164 height 240
type textarea "# Set a variable for the bottom enemy. # Check if the bottom enemy exists."
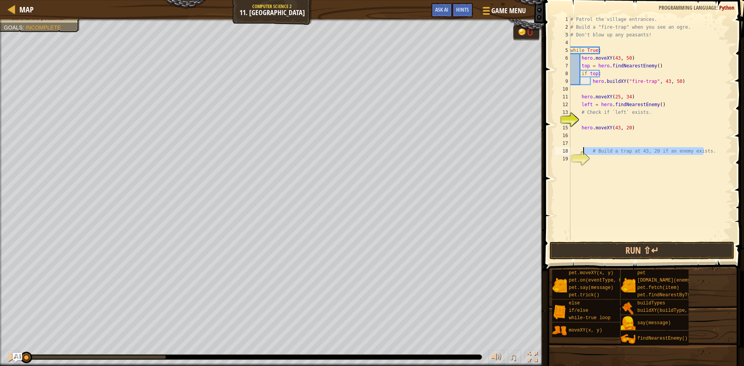
drag, startPoint x: 709, startPoint y: 152, endPoint x: 582, endPoint y: 152, distance: 127.1
click at [582, 152] on div "1 2 3 4 5 6 7 8 9 10 11 12 13 14 15 16 17 18 19 # Patrol the village entrances.…" at bounding box center [642, 127] width 179 height 225
type textarea "# Build a trap at 43, 20 if an enemy exists."
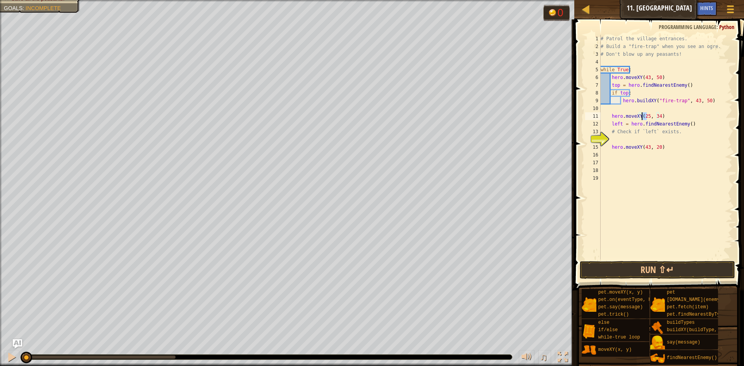
drag, startPoint x: 646, startPoint y: 114, endPoint x: 640, endPoint y: 114, distance: 6.2
click at [640, 114] on div "# Patrol the village entrances. # Build a "fire-trap" when you see an ogre. # D…" at bounding box center [681, 155] width 164 height 240
drag, startPoint x: 679, startPoint y: 131, endPoint x: 611, endPoint y: 133, distance: 68.6
click at [611, 133] on div "# Patrol the village entrances. # Build a "fire-trap" when you see an ogre. # D…" at bounding box center [665, 155] width 133 height 240
type textarea "# Check if `left` exists."
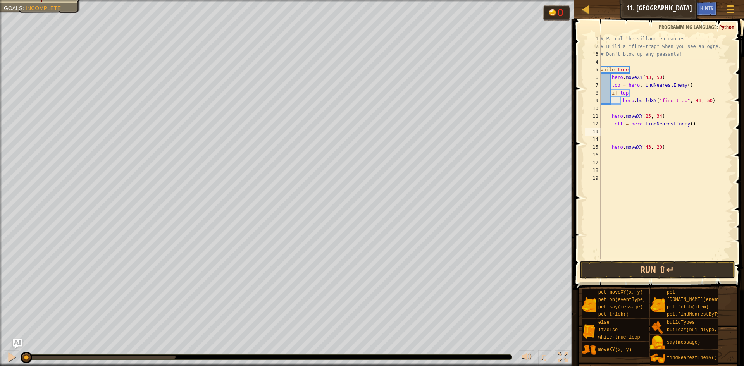
click at [615, 155] on div "# Patrol the village entrances. # Build a "fire-trap" when you see an ogre. # D…" at bounding box center [665, 155] width 133 height 240
click at [615, 131] on div "# Patrol the village entrances. # Build a "fire-trap" when you see an ogre. # D…" at bounding box center [665, 155] width 133 height 240
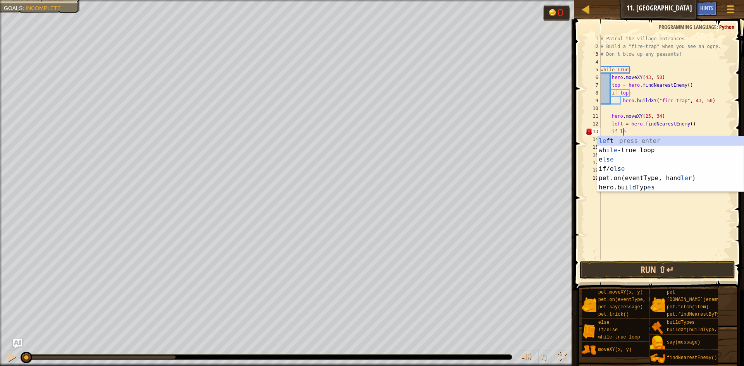
scroll to position [3, 2]
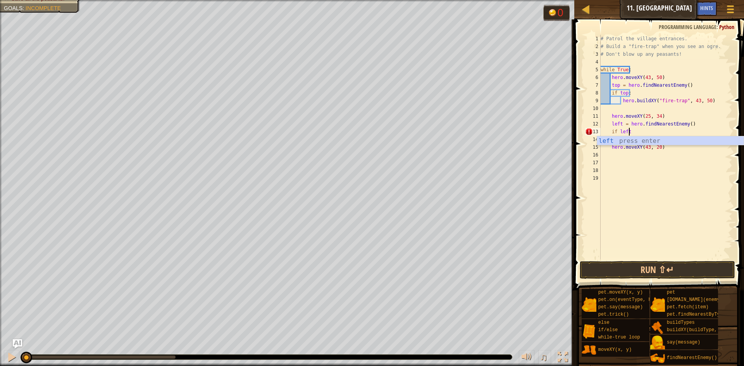
type textarea "if left:"
type textarea "hero.buildXY("fire-trap", 25, 34)"
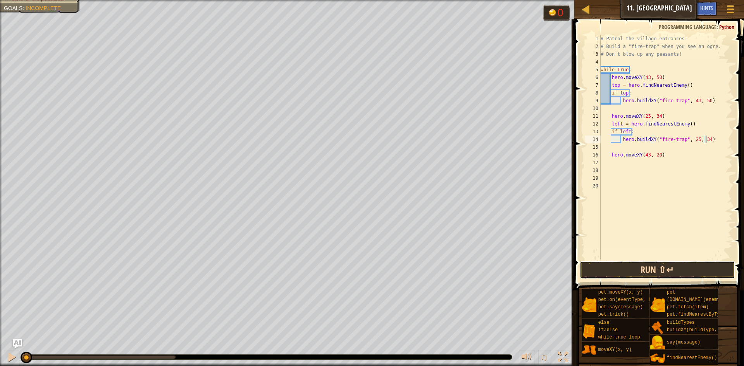
click at [693, 267] on button "Run ⇧↵" at bounding box center [657, 270] width 155 height 18
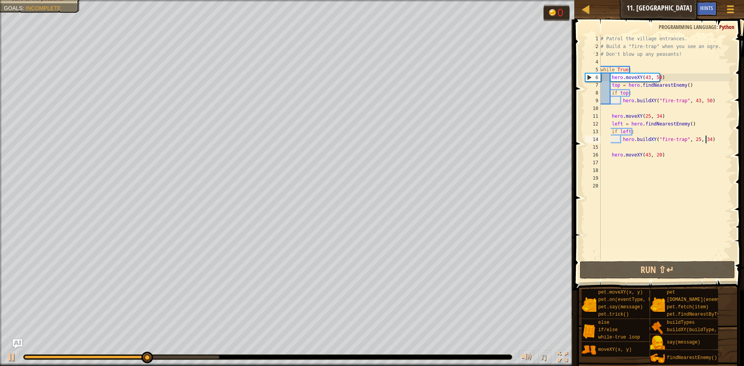
click at [639, 160] on div "# Patrol the village entrances. # Build a "fire-trap" when you see an ogre. # D…" at bounding box center [665, 155] width 133 height 240
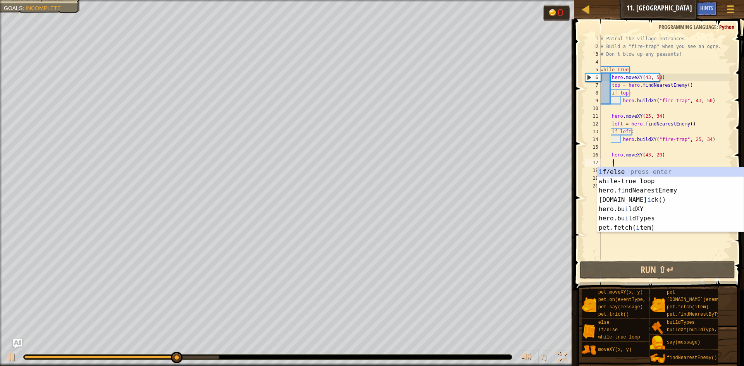
scroll to position [3, 1]
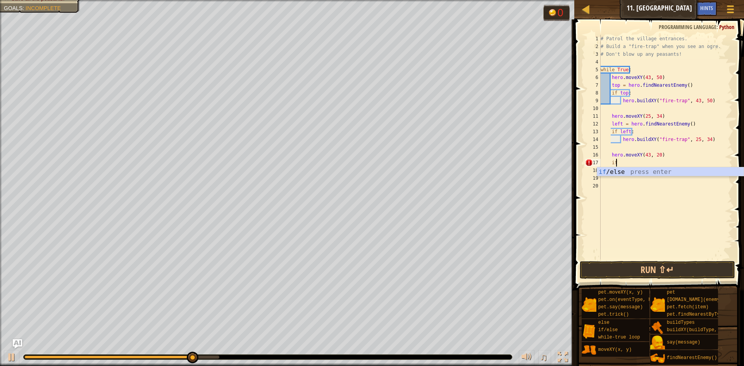
type textarea "i"
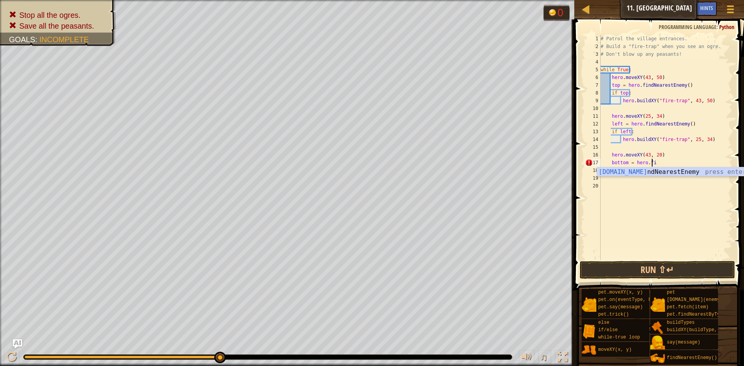
scroll to position [3, 4]
type textarea "bottom = hero.find"
type textarea "if bottom:"
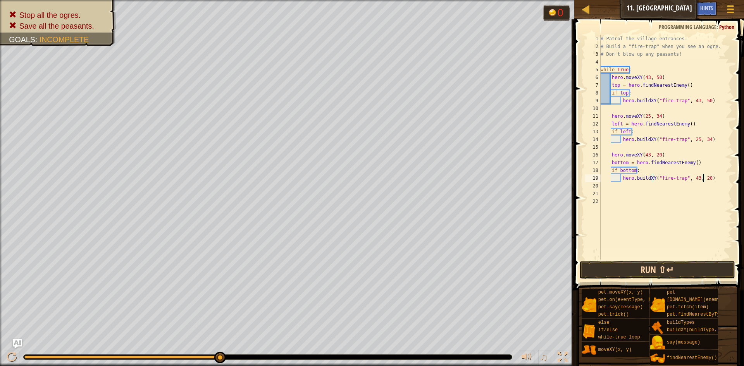
type textarea "hero.buildXY("fire-trap", 43, 20)"
click at [698, 277] on button "Run ⇧↵" at bounding box center [657, 270] width 155 height 18
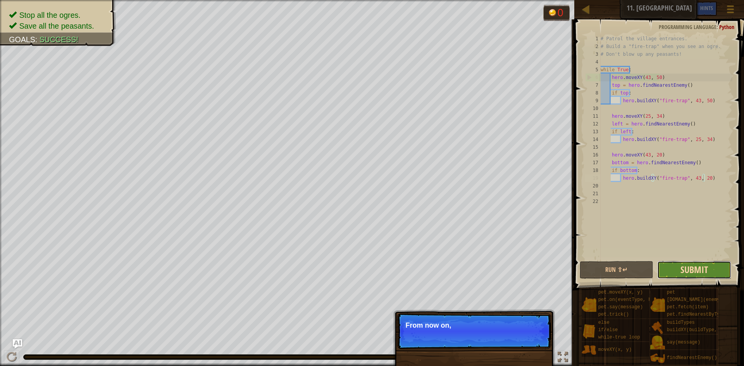
click at [693, 272] on span "Submit" at bounding box center [694, 269] width 28 height 12
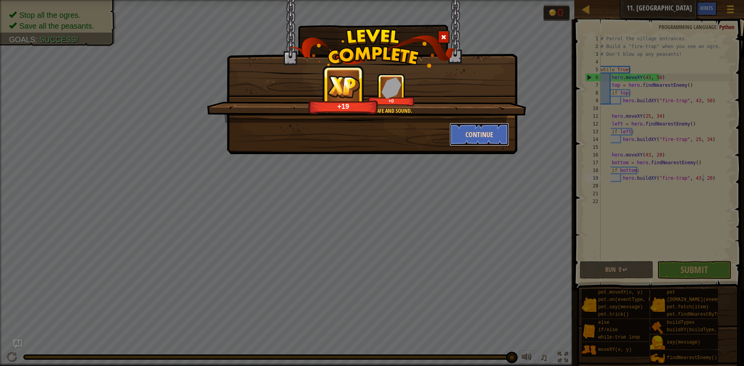
click at [479, 136] on button "Continue" at bounding box center [479, 134] width 60 height 23
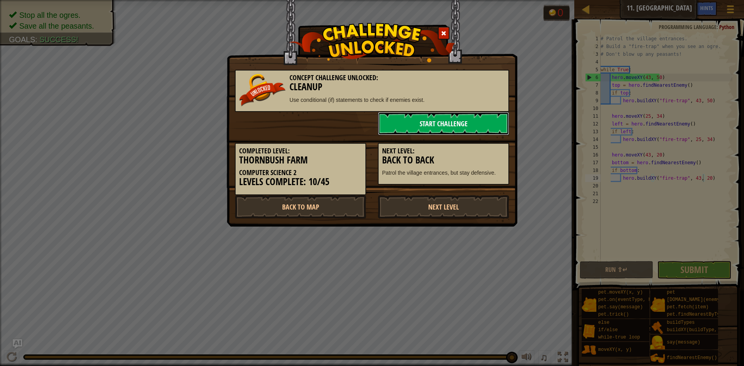
click at [422, 122] on link "Start Challenge" at bounding box center [443, 123] width 131 height 23
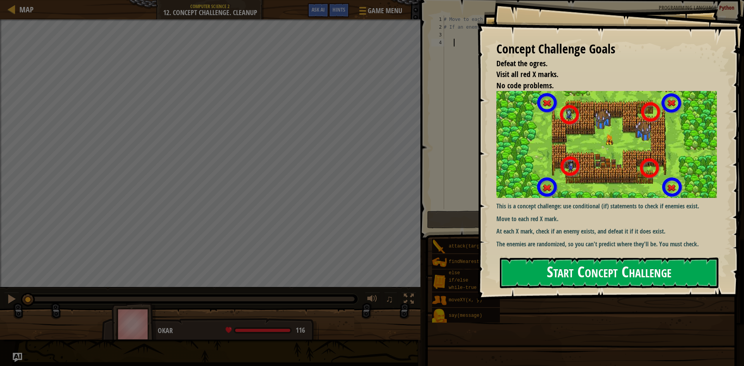
click at [581, 274] on button "Start Concept Challenge" at bounding box center [609, 273] width 219 height 31
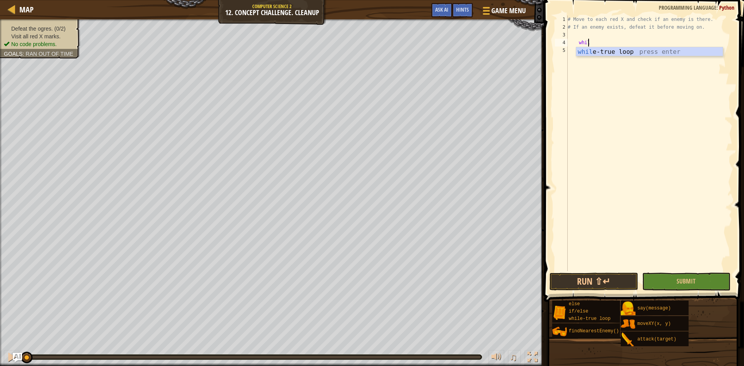
type textarea "while"
type textarea "hero.moveXY(18, 14)"
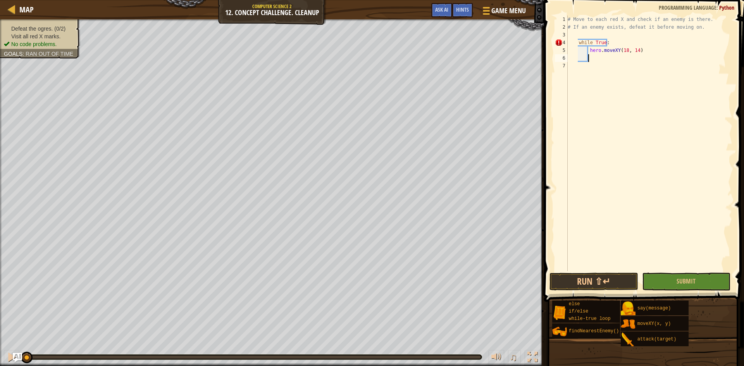
type textarea "h"
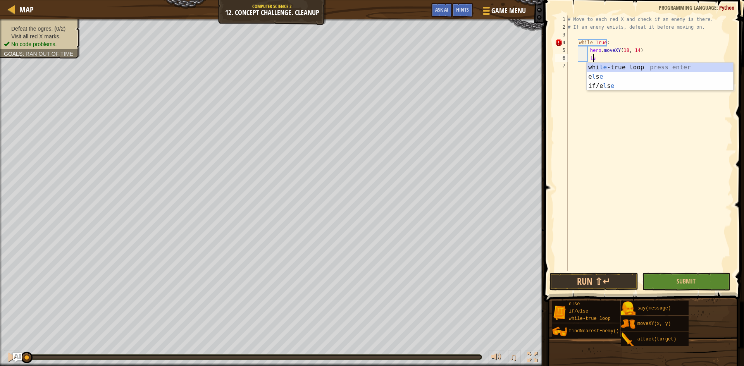
type textarea "l"
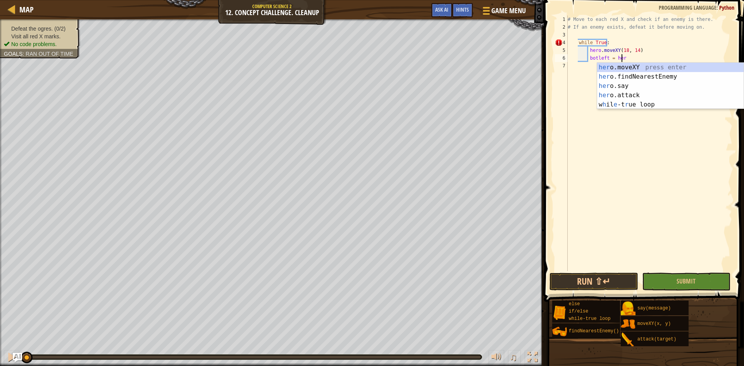
scroll to position [3, 4]
type textarea "botleft = hero"
click at [625, 74] on div "hero .moveXY press enter hero .findNearestEnemy press enter hero .say press ent…" at bounding box center [670, 95] width 146 height 65
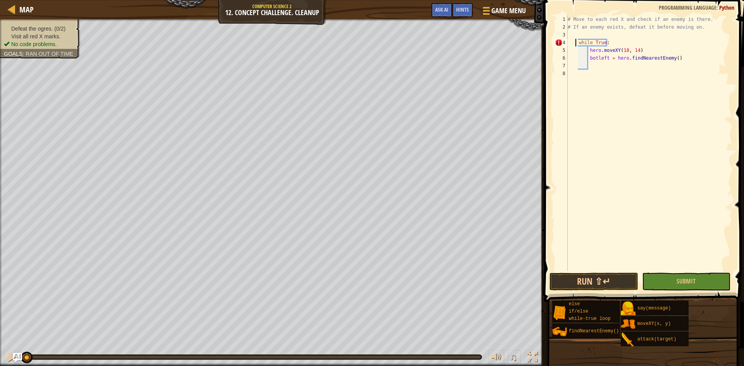
click at [574, 41] on div "# Move to each red X and check if an enemy is there. # If an enemy exists, defe…" at bounding box center [649, 150] width 166 height 271
click at [577, 43] on div "# Move to each red X and check if an enemy is there. # If an enemy exists, defe…" at bounding box center [649, 150] width 166 height 271
click at [589, 51] on div "# Move to each red X and check if an enemy is there. # If an enemy exists, defe…" at bounding box center [649, 150] width 166 height 271
click at [589, 56] on div "# Move to each red X and check if an enemy is there. # If an enemy exists, defe…" at bounding box center [649, 150] width 166 height 271
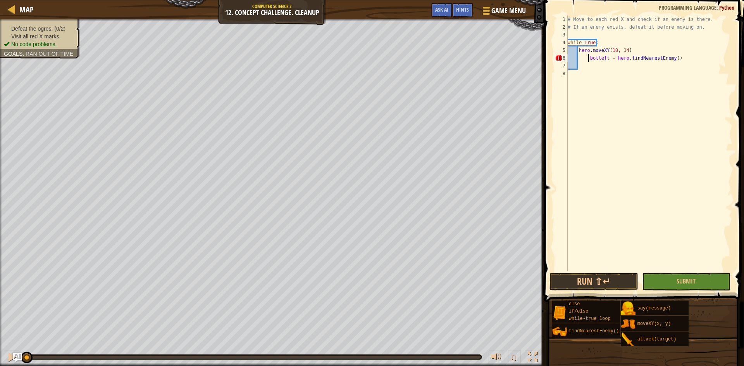
type textarea "botleft = hero.findNearestEnemy()"
click at [666, 57] on div "# Move to each red X and check if an enemy is there. # If an enemy exists, defe…" at bounding box center [649, 150] width 166 height 271
type textarea "if botleft:"
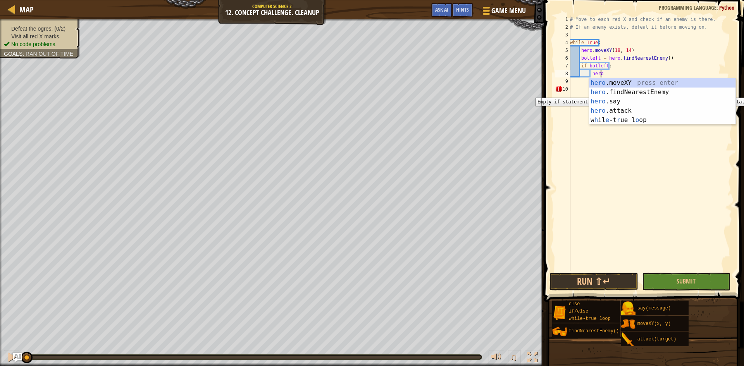
scroll to position [3, 2]
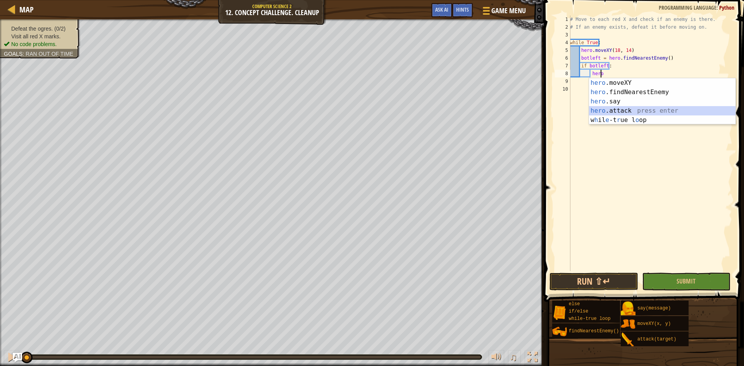
click at [617, 110] on div "hero .moveXY press enter hero .findNearestEnemy press enter hero .say press ent…" at bounding box center [662, 110] width 146 height 65
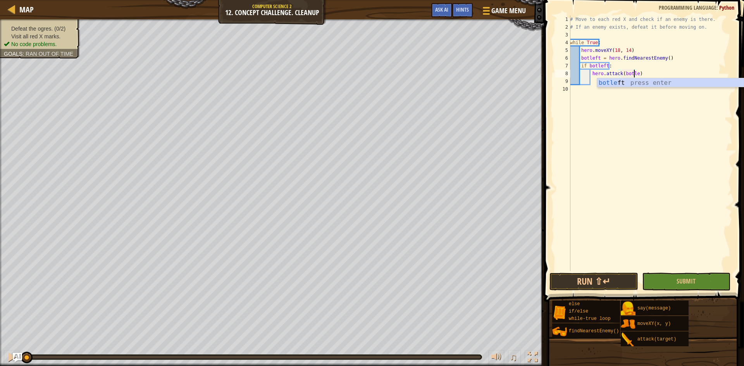
scroll to position [3, 5]
type textarea "hero.attack(botleft)"
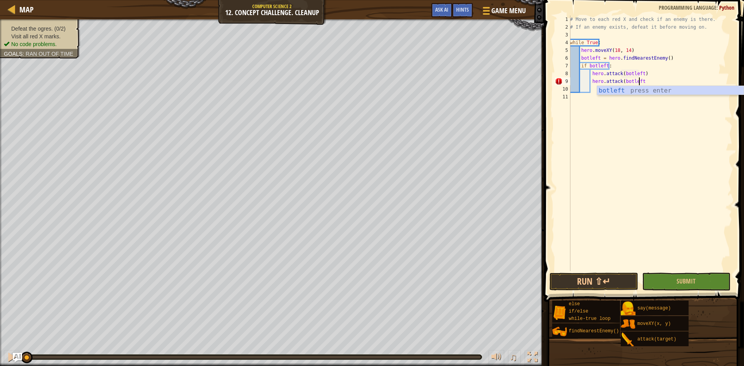
type textarea "hero.attack(botleft)"
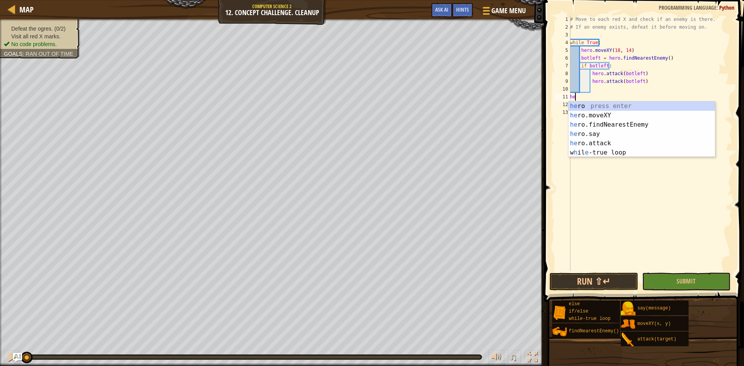
scroll to position [3, 0]
click at [609, 115] on div "hero press enter hero .moveXY press enter hero .findNearestEnemy press enter he…" at bounding box center [641, 139] width 146 height 74
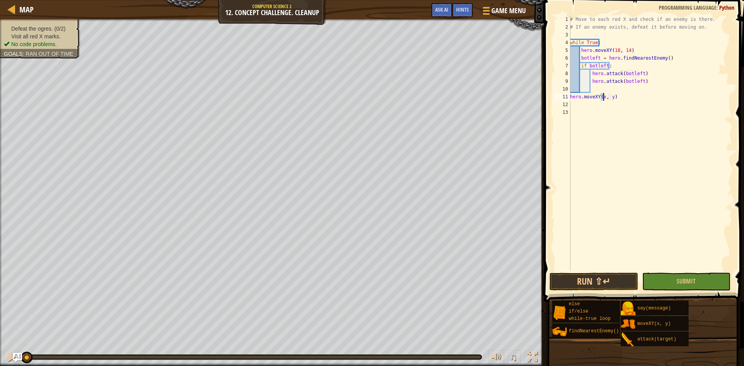
scroll to position [3, 3]
type textarea "hero.moveXY(62, 14)"
type textarea "botright = hero.find"
type textarea "if botright:"
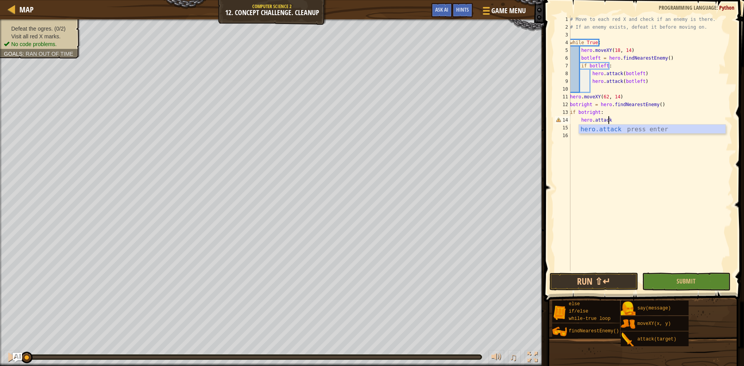
scroll to position [3, 3]
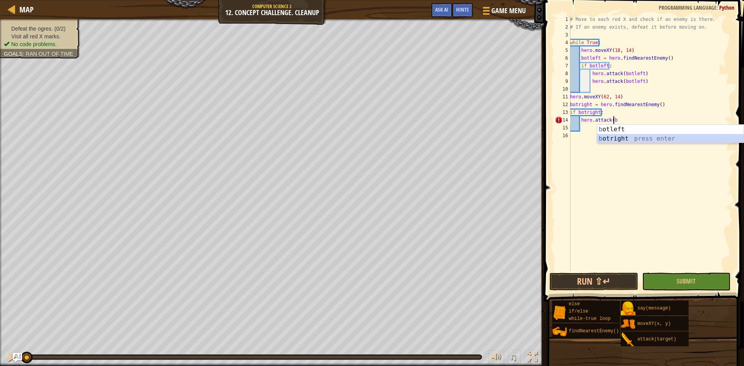
click at [639, 138] on div "b otleft press enter b otright press enter" at bounding box center [670, 143] width 146 height 37
type textarea "hero.attack(botright)"
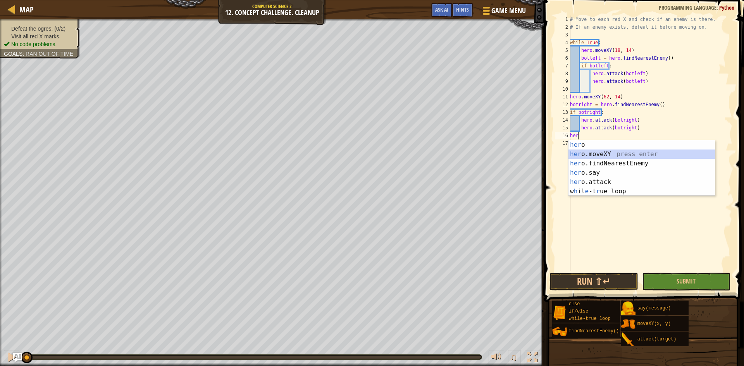
click at [597, 156] on div "her o press enter her o.moveXY press enter her o.findNearestEnemy press enter h…" at bounding box center [641, 177] width 146 height 74
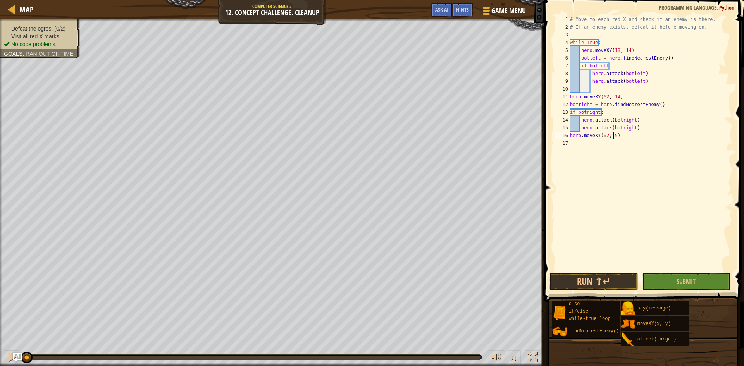
scroll to position [3, 3]
type textarea "hero.moveXY(62, 54)"
type textarea "topright = hero.find"
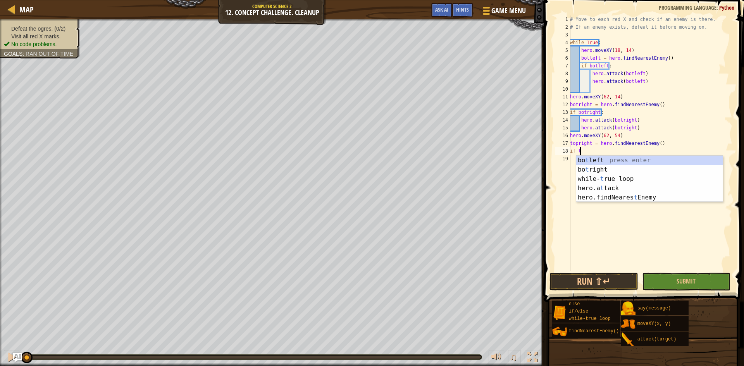
scroll to position [3, 1]
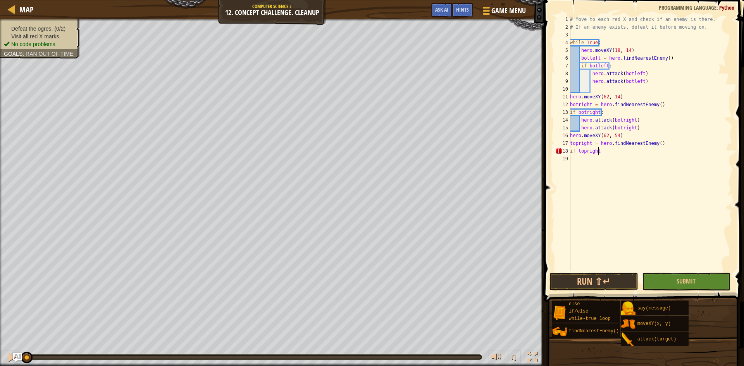
type textarea "if topright"
type textarea "if topright:"
type textarea "hero.attack(topright)"
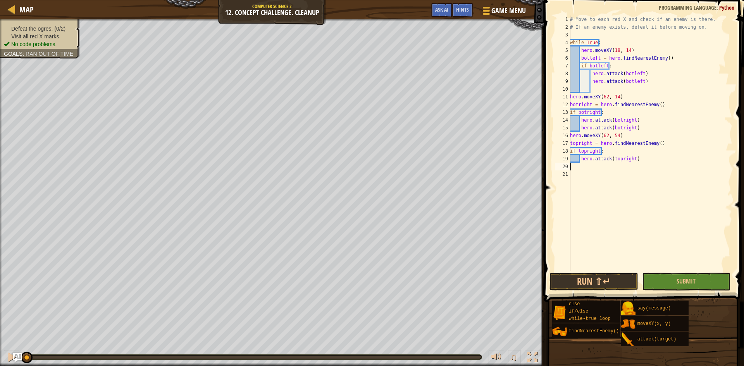
scroll to position [3, 0]
type textarea "hero.attack(topright)"
click at [638, 158] on div "# Move to each red X and check if an enemy is there. # If an enemy exists, defe…" at bounding box center [650, 150] width 164 height 271
paste textarea "hero.attack(topright)"
type textarea "hero.attack(topright)"
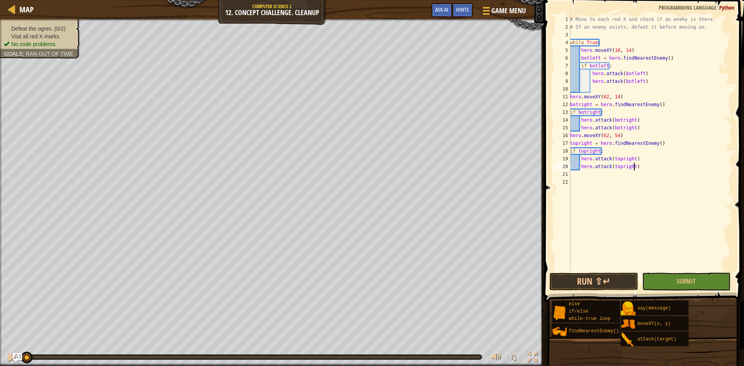
click at [571, 174] on div "# Move to each red X and check if an enemy is there. # If an enemy exists, defe…" at bounding box center [650, 150] width 164 height 271
type textarea "hero.moveXY(18, 54)"
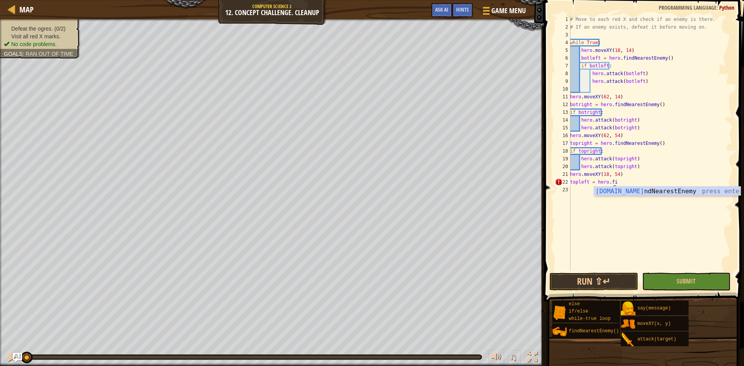
type textarea "topleft = hero.find"
type textarea "if topleft:"
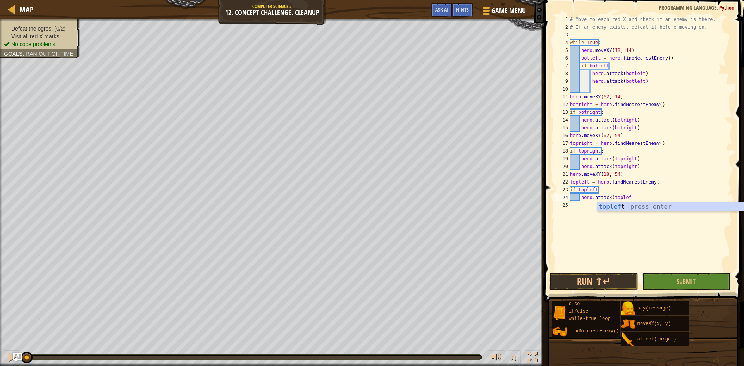
scroll to position [3, 5]
type textarea "hero.attack(topleft)"
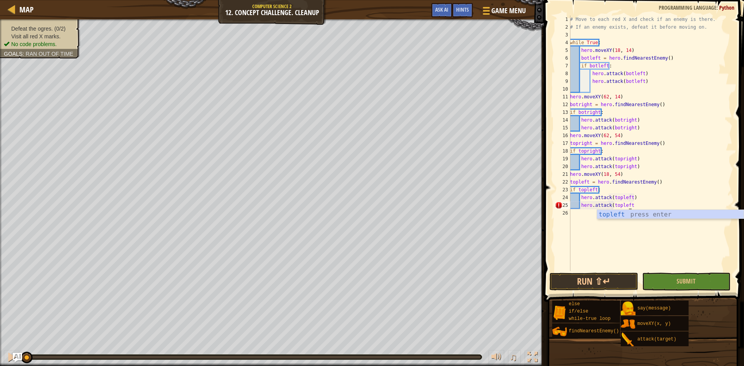
scroll to position [3, 5]
click at [686, 283] on span "Submit" at bounding box center [686, 281] width 19 height 9
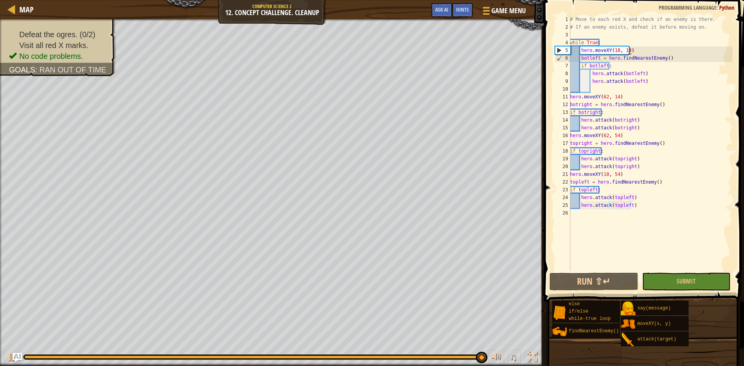
click at [637, 48] on div "# Move to each red X and check if an enemy is there. # If an enemy exists, defe…" at bounding box center [650, 150] width 164 height 271
click at [558, 49] on div "5" at bounding box center [562, 50] width 15 height 8
type textarea "hero.attack(topleft)"
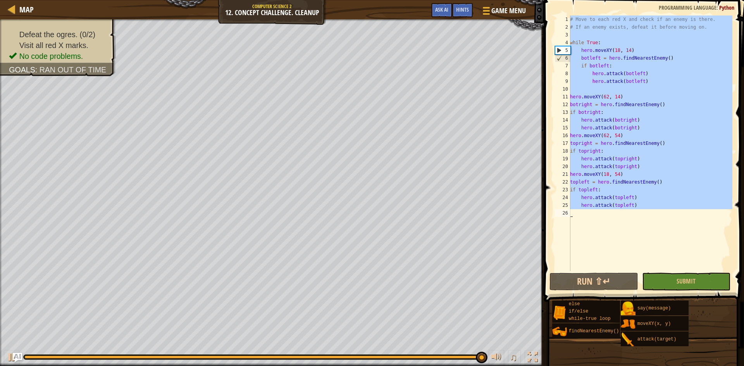
click at [558, 49] on div "5" at bounding box center [562, 50] width 15 height 8
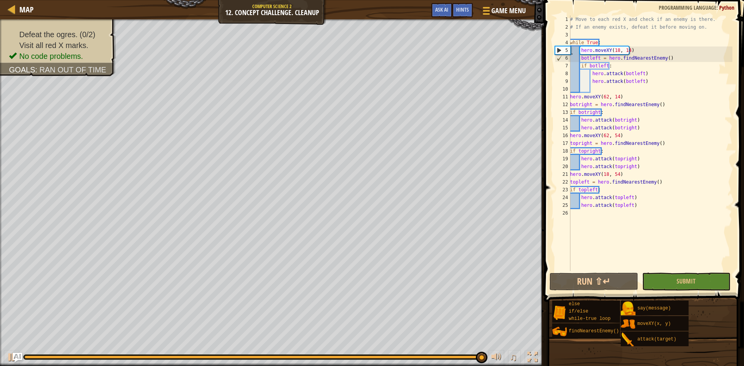
click at [558, 49] on div "5" at bounding box center [562, 50] width 15 height 8
type textarea "hero.moveXY(18, 14)"
click at [704, 277] on button "Submit" at bounding box center [686, 282] width 89 height 18
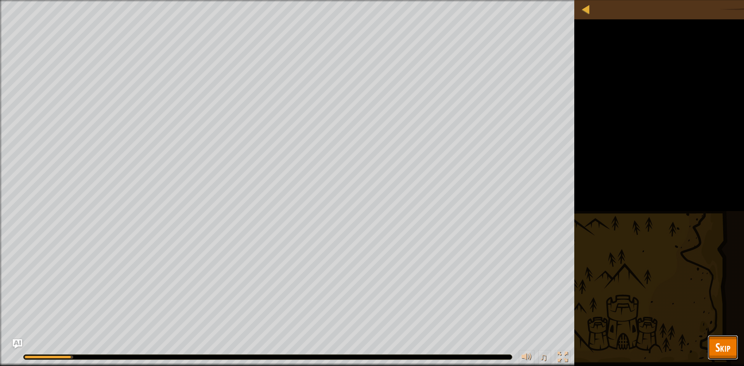
click at [721, 347] on span "Skip" at bounding box center [722, 347] width 15 height 16
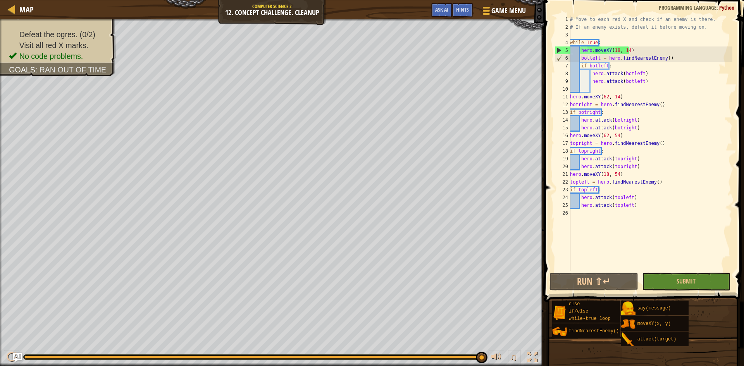
click at [593, 89] on div "# Move to each red X and check if an enemy is there. # If an enemy exists, defe…" at bounding box center [650, 150] width 164 height 271
drag, startPoint x: 621, startPoint y: 97, endPoint x: 570, endPoint y: 98, distance: 51.2
click at [570, 98] on div "1 2 3 4 5 6 7 8 9 10 11 12 13 14 15 16 17 18 19 20 21 22 23 24 25 26 # Move to …" at bounding box center [642, 143] width 179 height 256
type textarea "hero.moveXY(62, 14)"
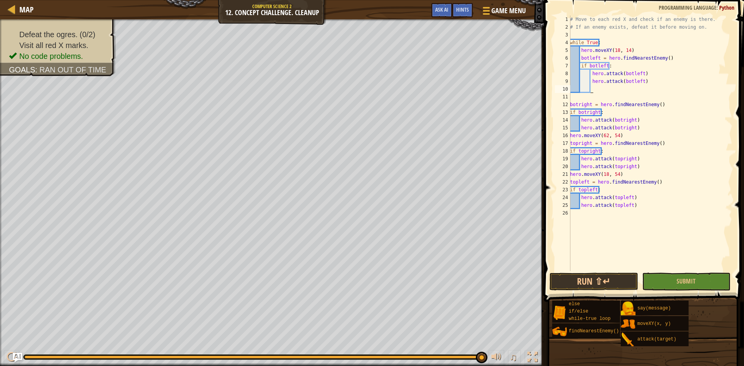
click at [613, 88] on div "# Move to each red X and check if an enemy is there. # If an enemy exists, defe…" at bounding box center [650, 150] width 164 height 271
paste textarea "hero.moveXY(62, 14)"
click at [700, 281] on button "Submit" at bounding box center [686, 282] width 89 height 18
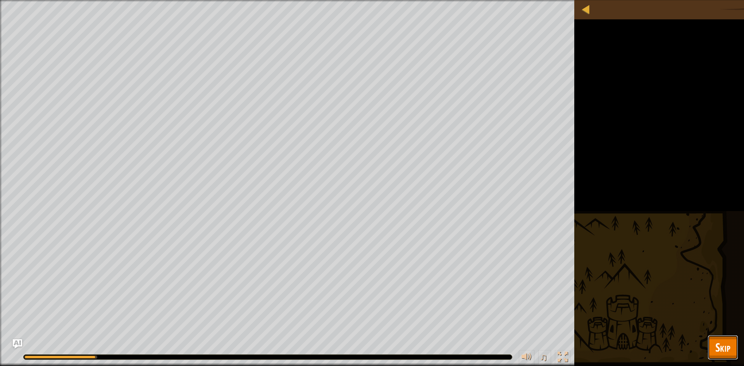
click at [738, 346] on button "Skip" at bounding box center [723, 347] width 31 height 25
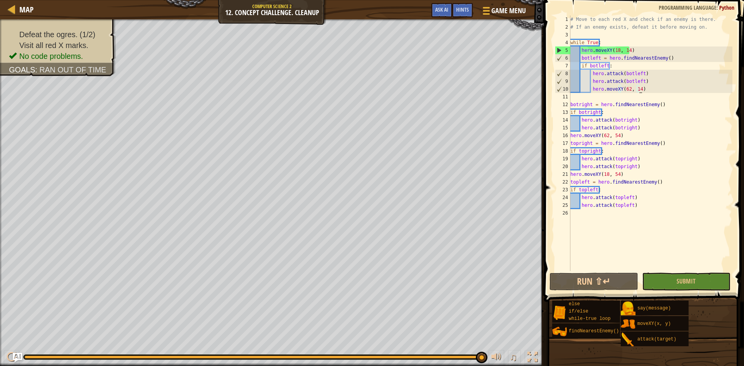
click at [570, 136] on div "16" at bounding box center [562, 136] width 15 height 8
click at [571, 136] on div "# Move to each red X and check if an enemy is there. # If an enemy exists, defe…" at bounding box center [651, 150] width 164 height 271
click at [570, 136] on div "# Move to each red X and check if an enemy is there. # If an enemy exists, defe…" at bounding box center [651, 150] width 164 height 271
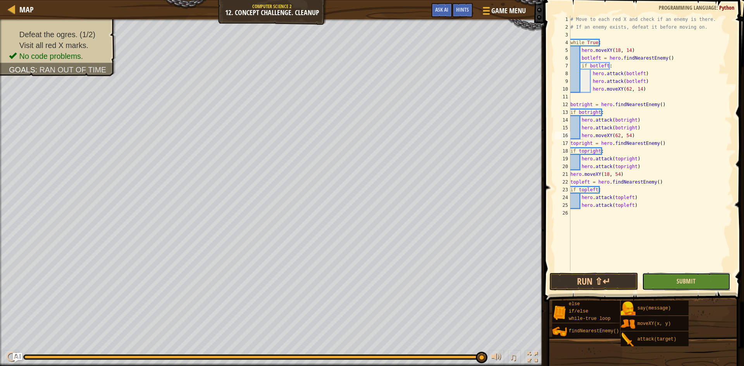
click at [688, 279] on span "Submit" at bounding box center [686, 281] width 19 height 9
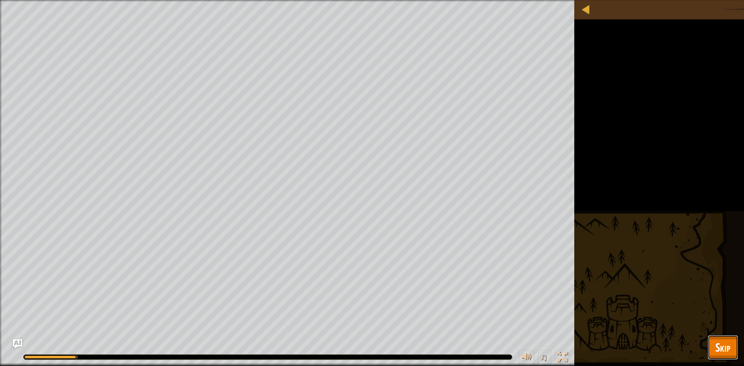
click at [725, 344] on span "Skip" at bounding box center [722, 347] width 15 height 16
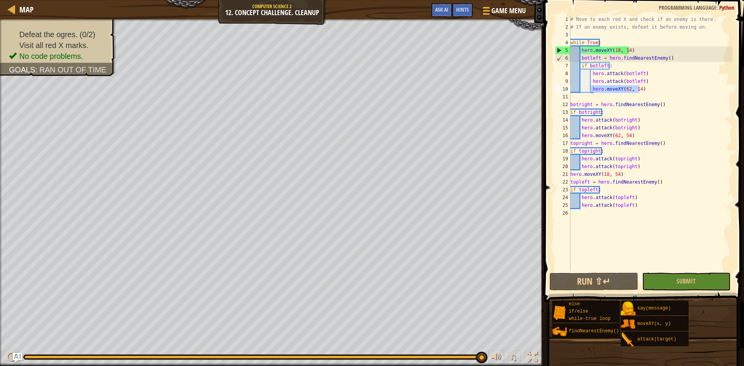
drag, startPoint x: 640, startPoint y: 92, endPoint x: 592, endPoint y: 87, distance: 48.7
click at [592, 87] on div "# Move to each red X and check if an enemy is there. # If an enemy exists, defe…" at bounding box center [651, 150] width 164 height 271
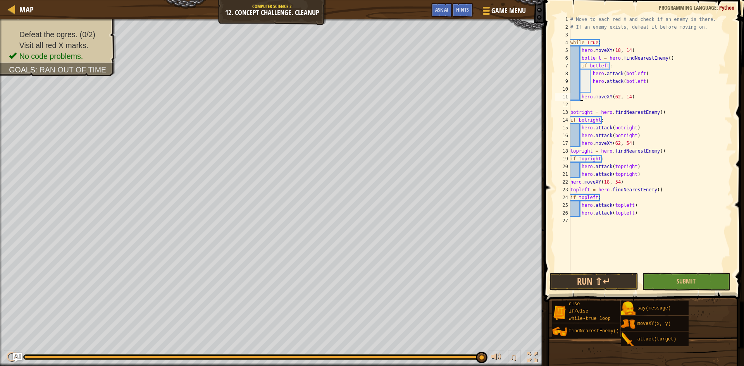
type textarea "hero.moveXY(62, 14)"
click at [694, 285] on span "Submit" at bounding box center [686, 281] width 19 height 9
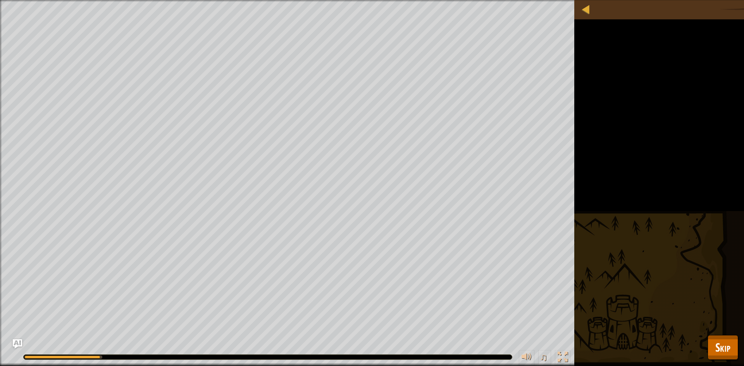
click at [738, 341] on div "Defeat the ogres. (0/2) Visit all red X marks. No code problems. Goals : Runnin…" at bounding box center [372, 183] width 744 height 366
click at [738, 341] on button "Skip" at bounding box center [723, 347] width 31 height 25
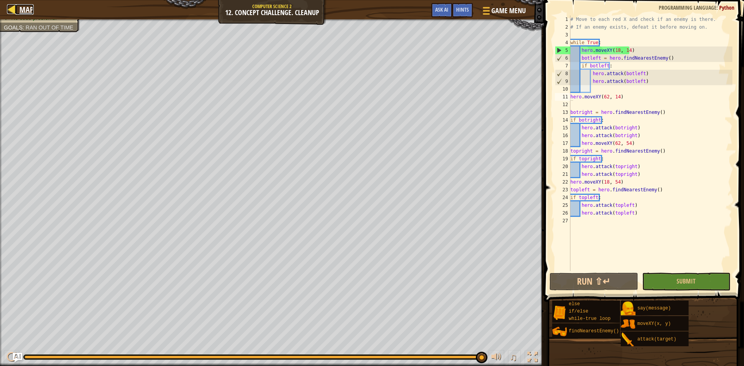
click at [17, 10] on link "Map" at bounding box center [24, 9] width 18 height 10
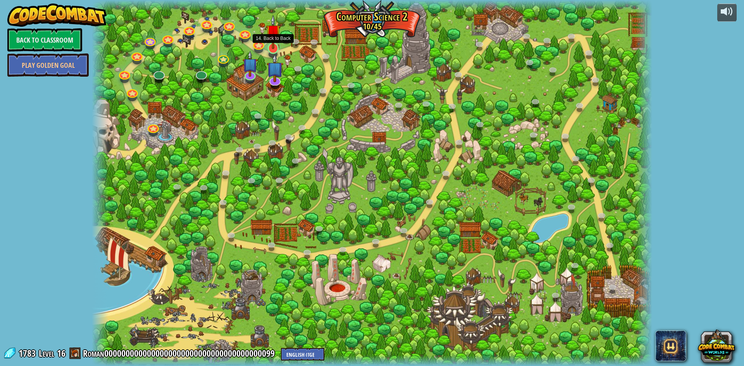
click at [276, 48] on img at bounding box center [273, 32] width 15 height 34
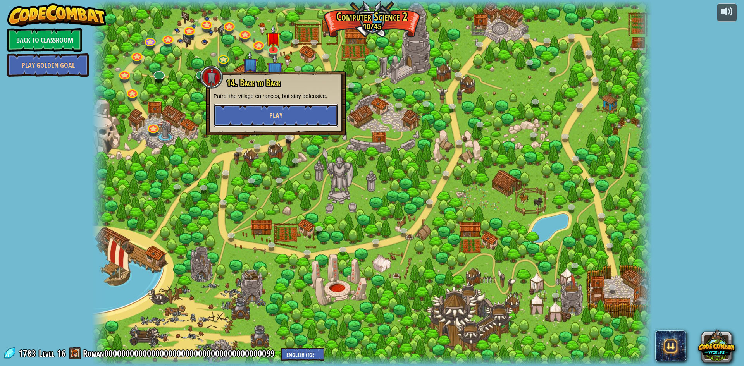
click at [305, 110] on button "Play" at bounding box center [276, 115] width 125 height 23
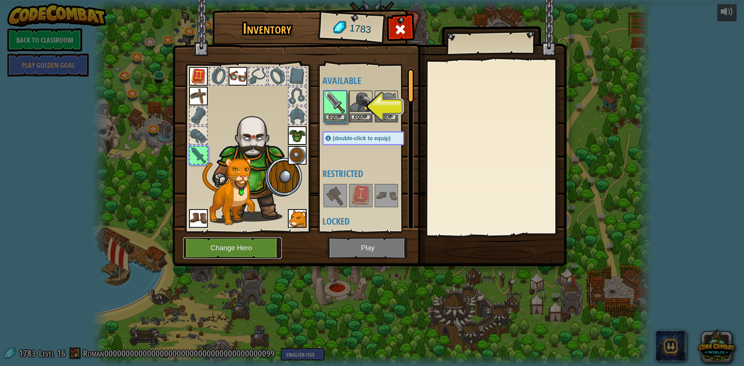
click at [252, 245] on button "Change Hero" at bounding box center [232, 248] width 98 height 21
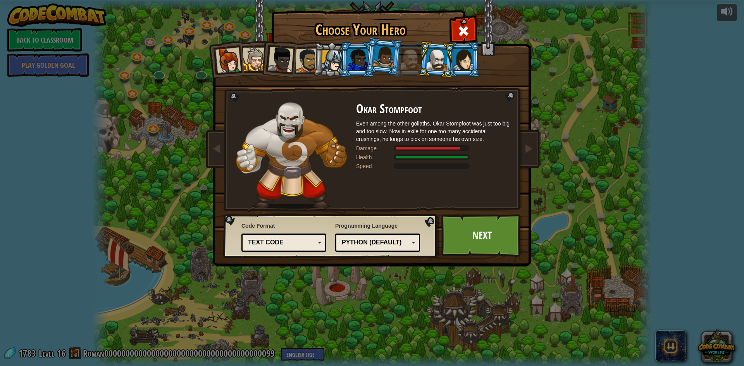
click at [566, 53] on div "Choose Your Hero 1783 Captain [PERSON_NAME] is a no-nonsense leader who isn't a…" at bounding box center [372, 183] width 744 height 366
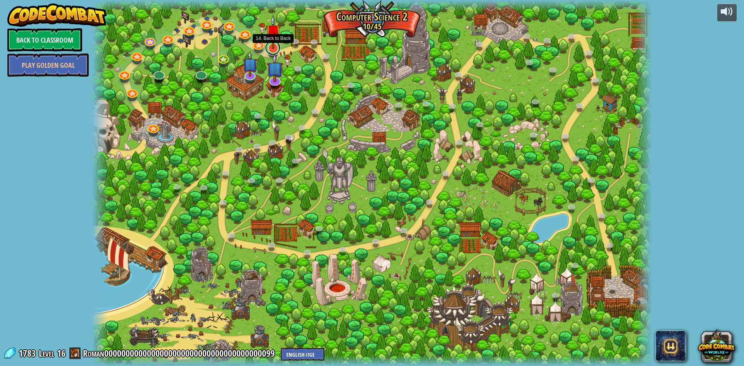
click at [273, 50] on link at bounding box center [272, 47] width 15 height 15
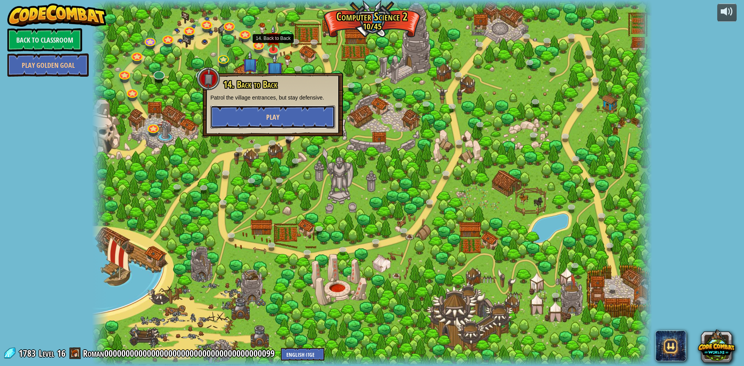
click at [302, 113] on button "Play" at bounding box center [272, 116] width 125 height 23
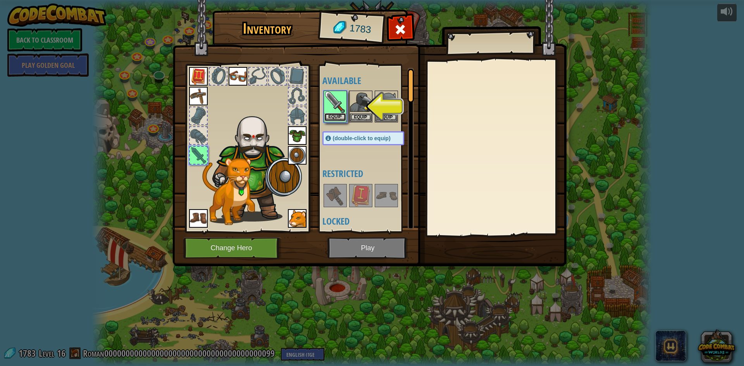
click at [338, 118] on button "Equip" at bounding box center [335, 117] width 22 height 8
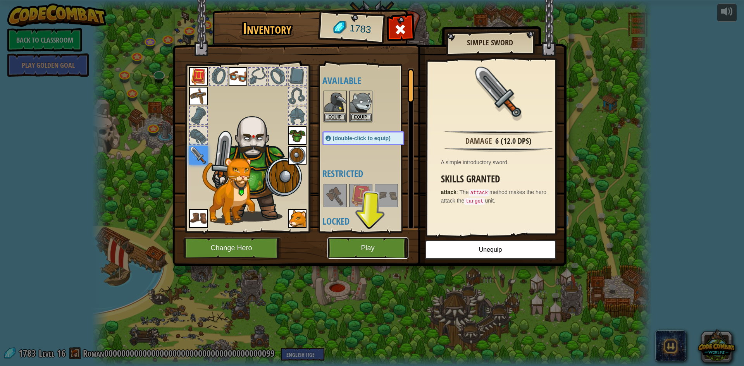
click at [363, 250] on button "Play" at bounding box center [367, 248] width 81 height 21
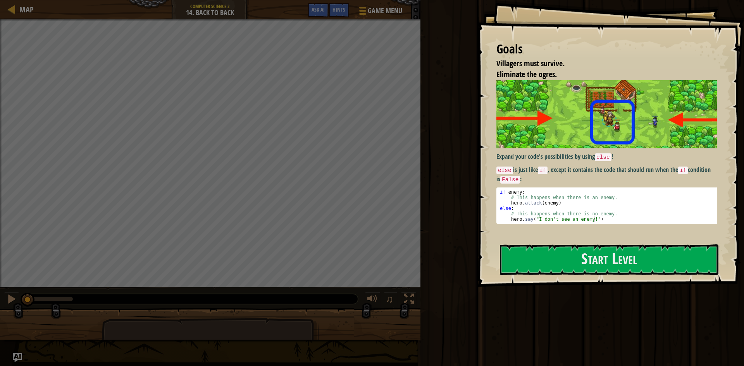
click at [488, 153] on div "Goals Villagers must survive. Eliminate the ogres. Expand your code's possibili…" at bounding box center [610, 143] width 267 height 287
click at [612, 262] on button "Start Level" at bounding box center [609, 260] width 219 height 31
